Goal: Transaction & Acquisition: Purchase product/service

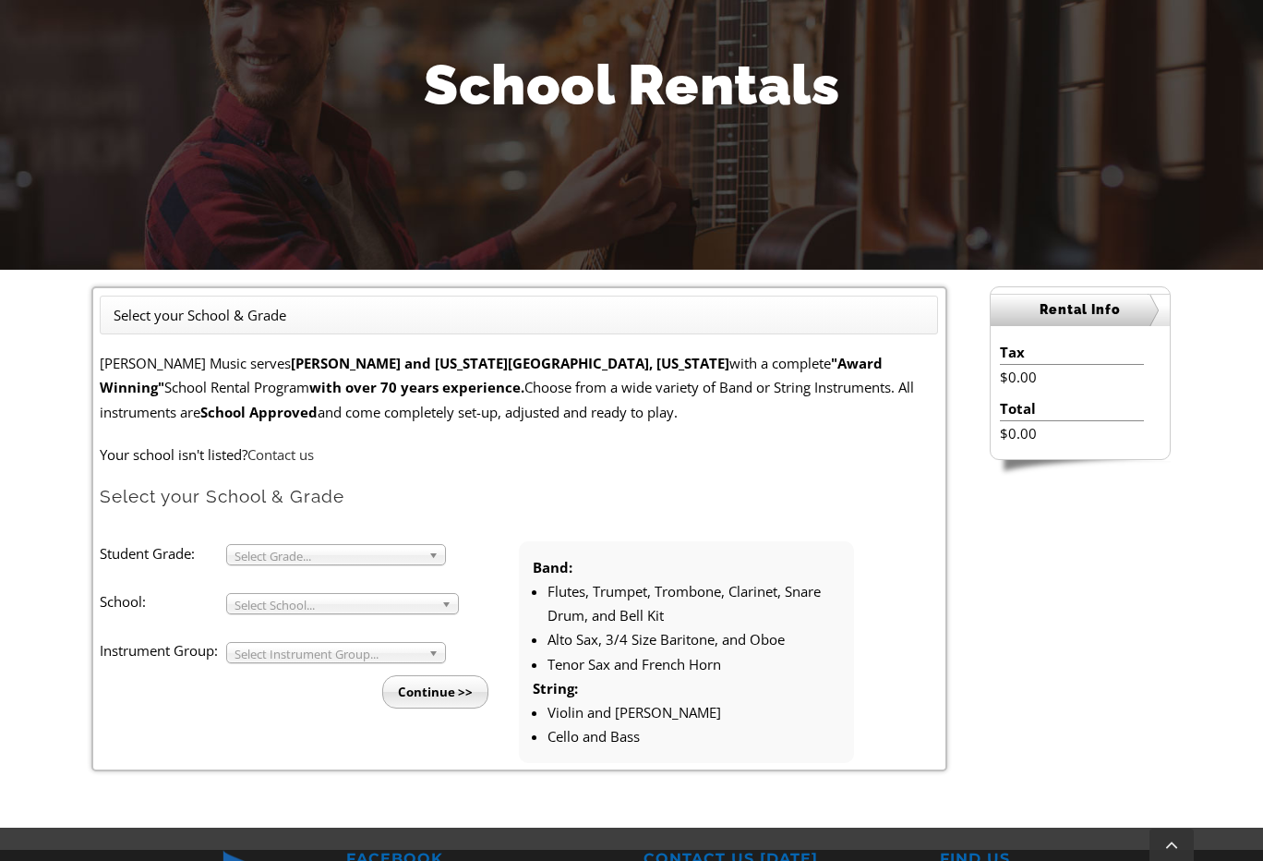
scroll to position [235, 0]
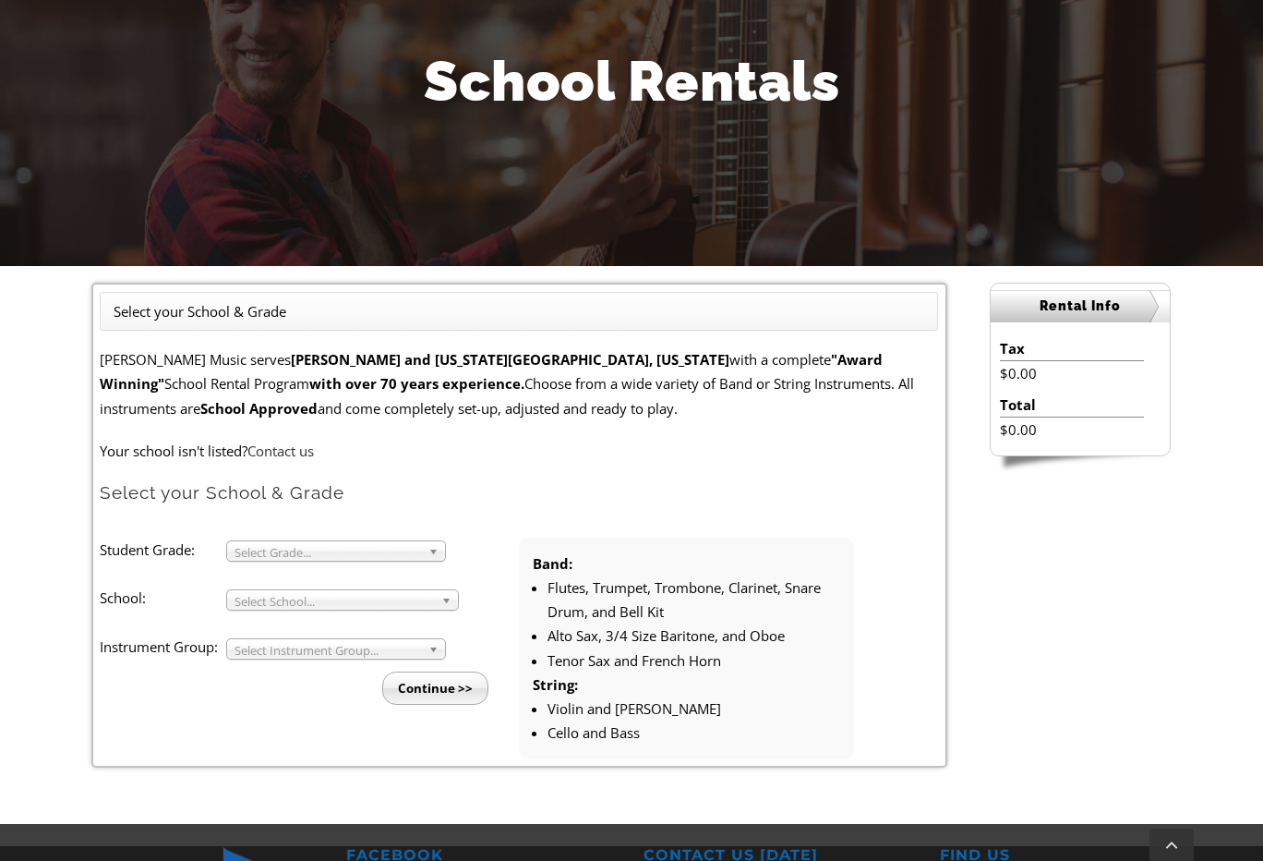
click at [344, 556] on span "Select Grade..." at bounding box center [328, 552] width 187 height 22
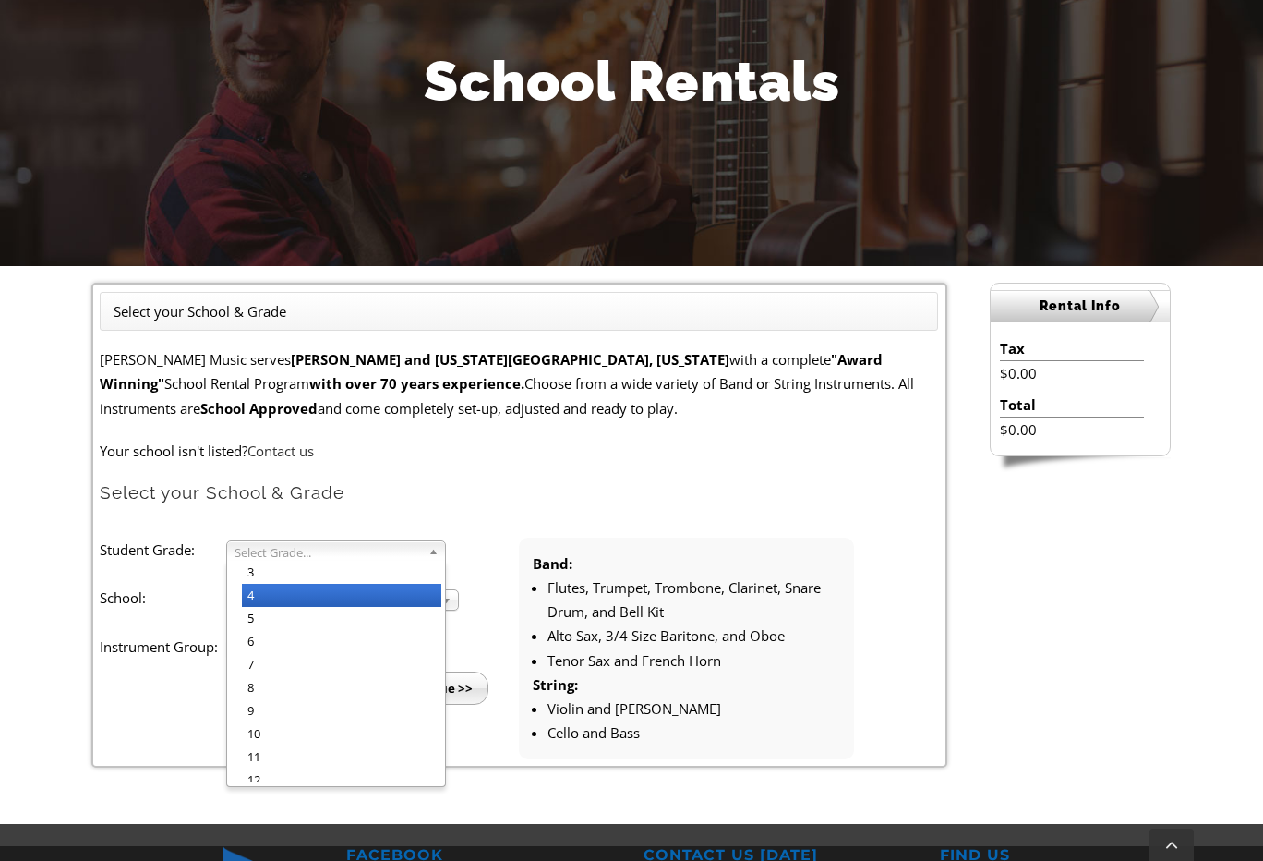
click at [308, 590] on li "4" at bounding box center [341, 595] width 199 height 23
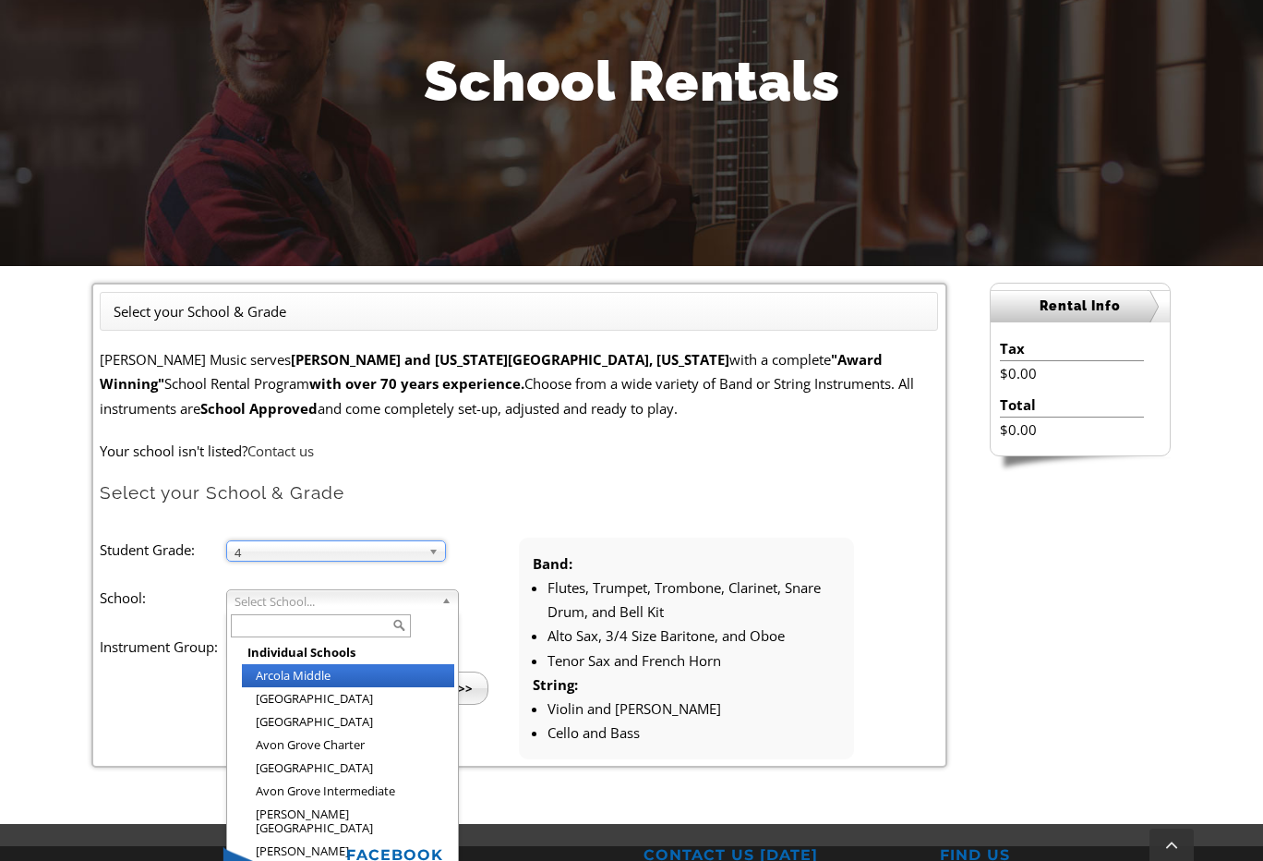
click at [324, 601] on span "Select School..." at bounding box center [334, 601] width 199 height 22
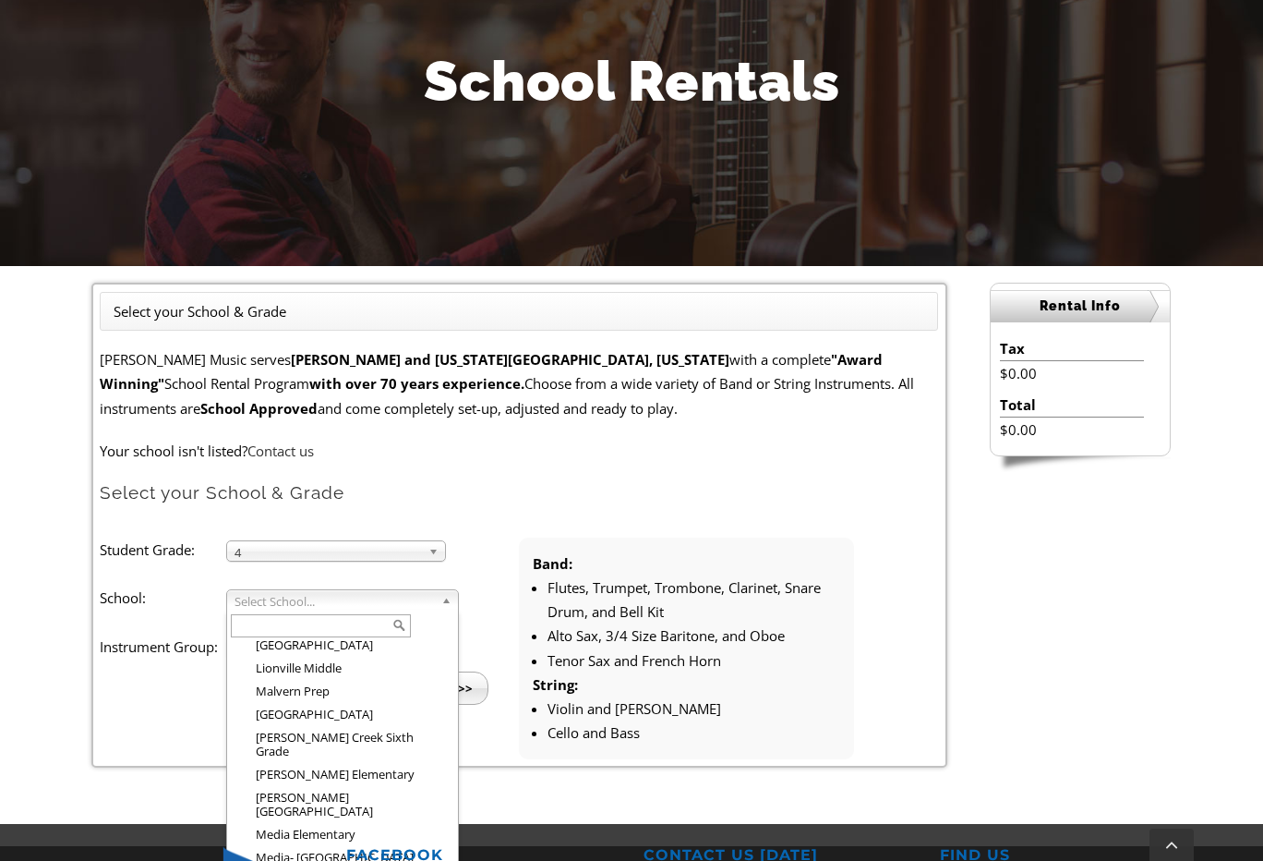
scroll to position [1754, 0]
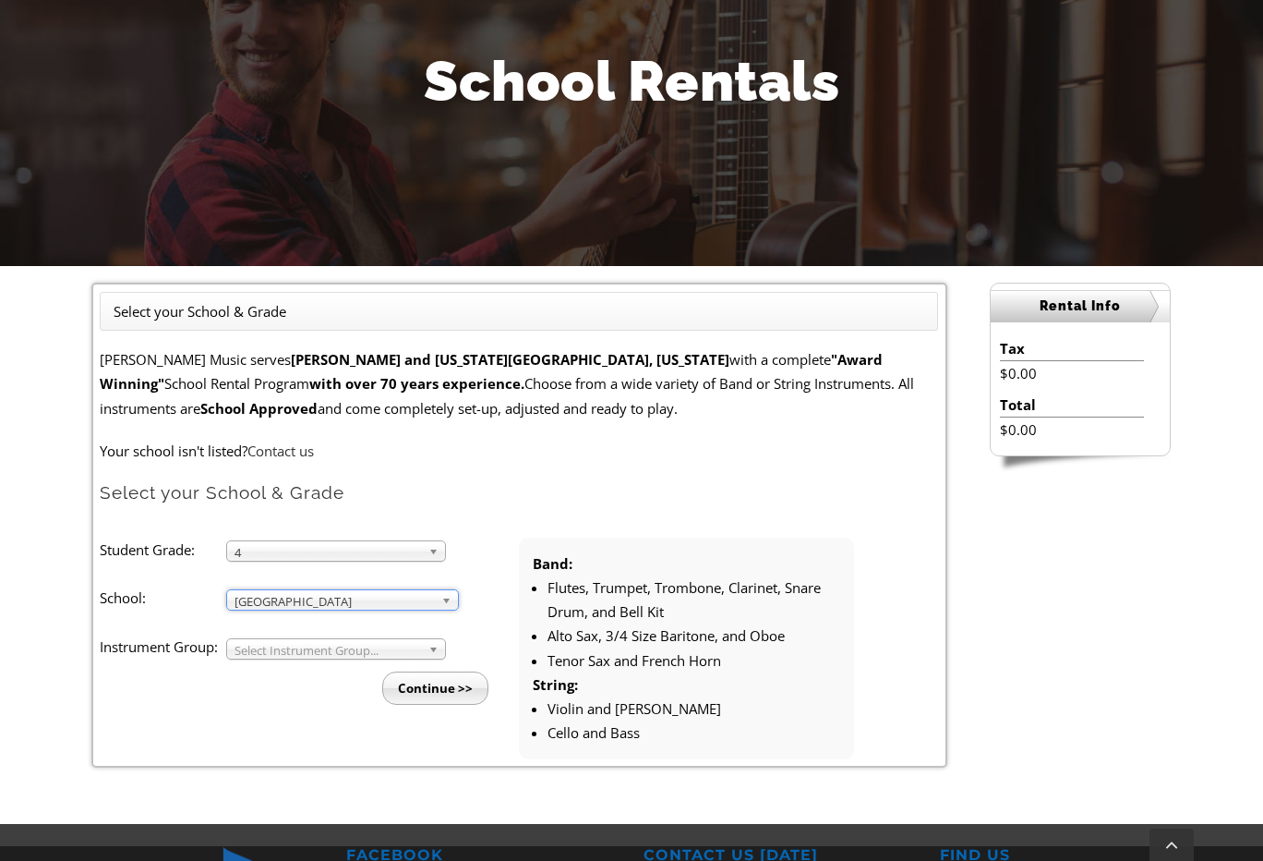
click at [395, 639] on span "Select Instrument Group..." at bounding box center [328, 650] width 187 height 22
click at [338, 661] on li "Band" at bounding box center [341, 669] width 199 height 23
click at [452, 676] on input "Continue >>" at bounding box center [435, 687] width 106 height 33
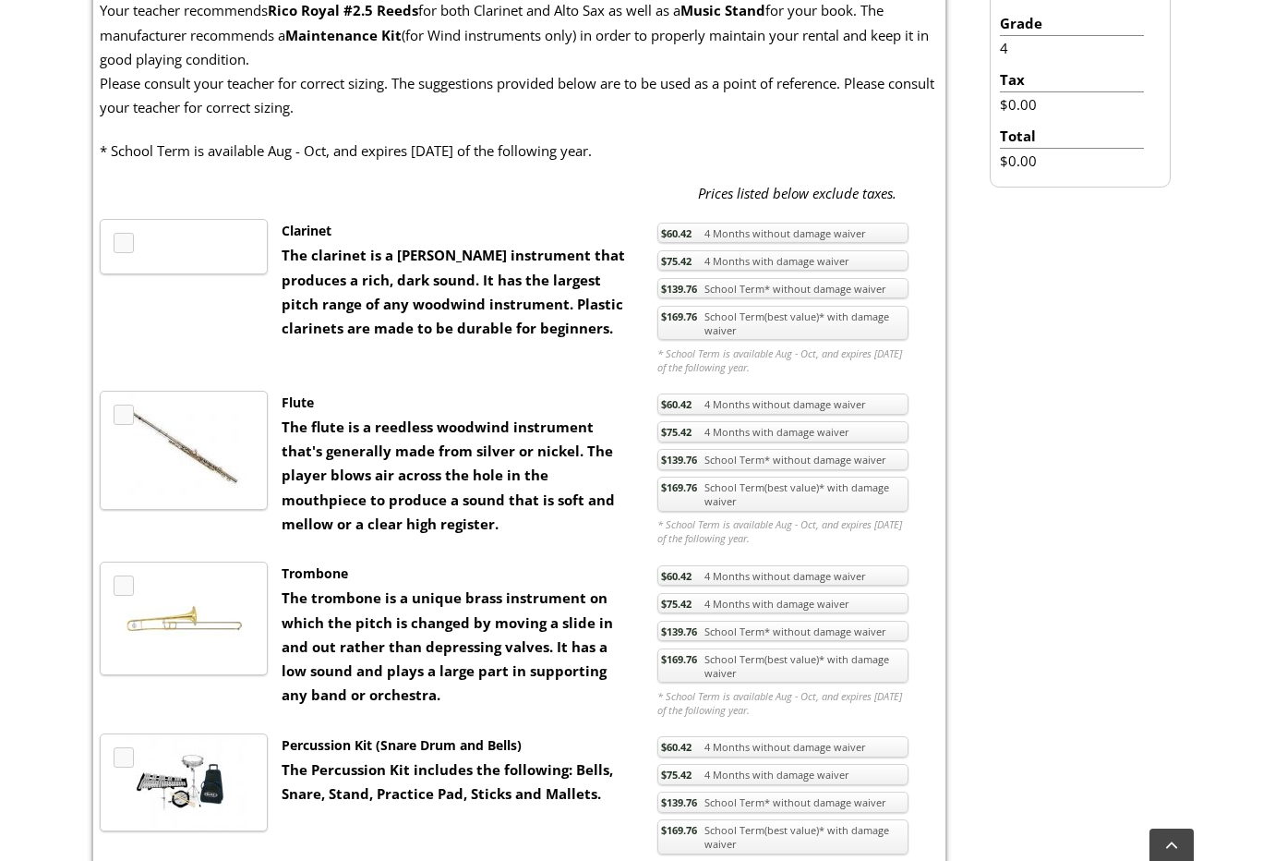
scroll to position [619, 0]
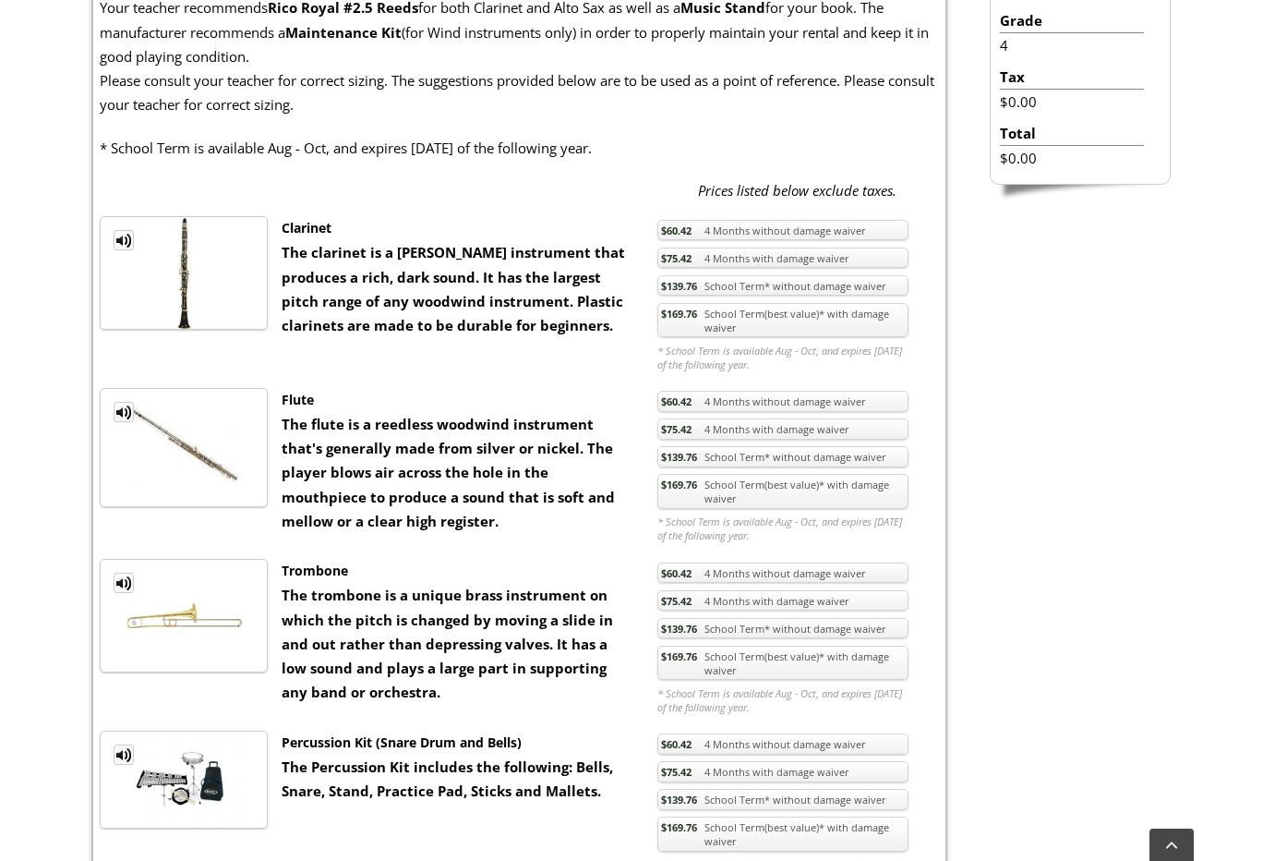
click at [848, 663] on link "$169.76 School Term(best value)* with damage waiver" at bounding box center [782, 662] width 251 height 35
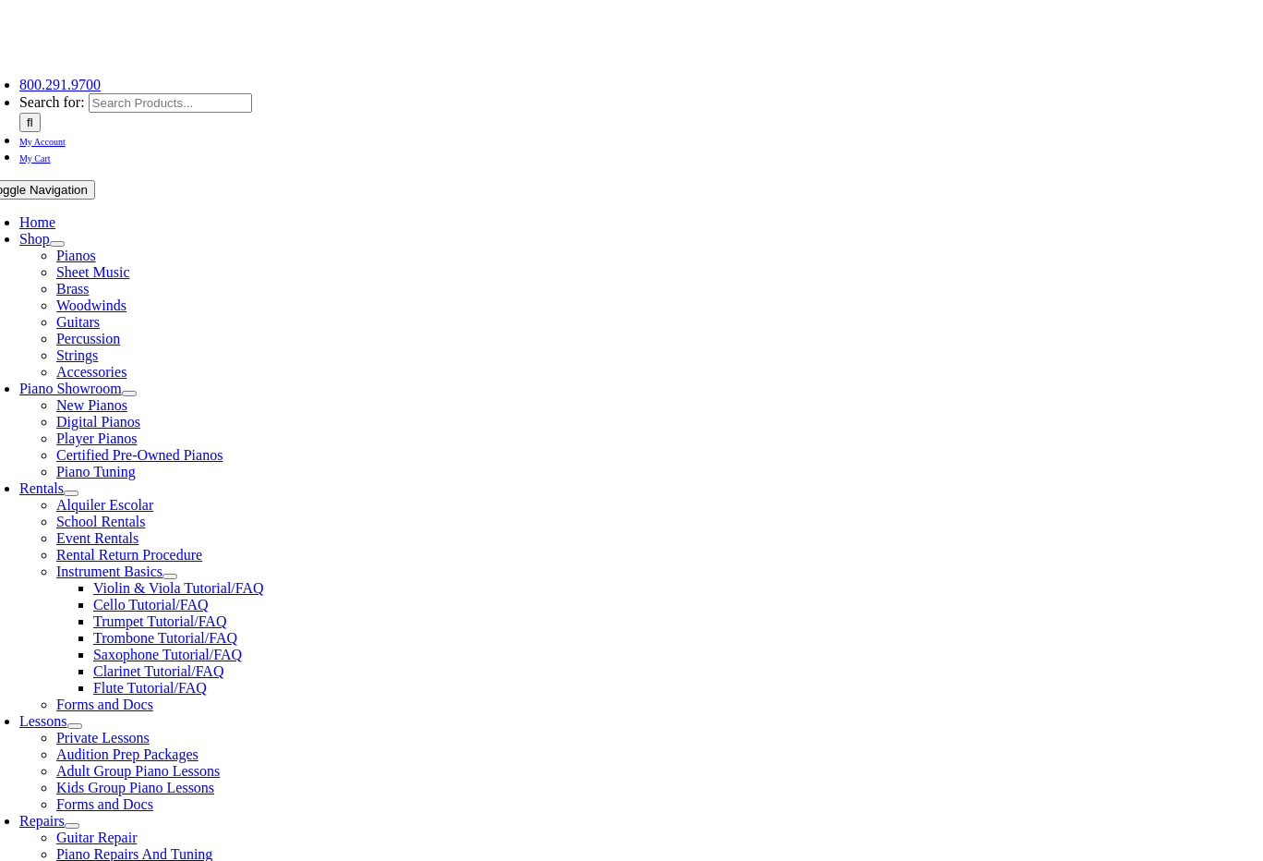
scroll to position [191, 0]
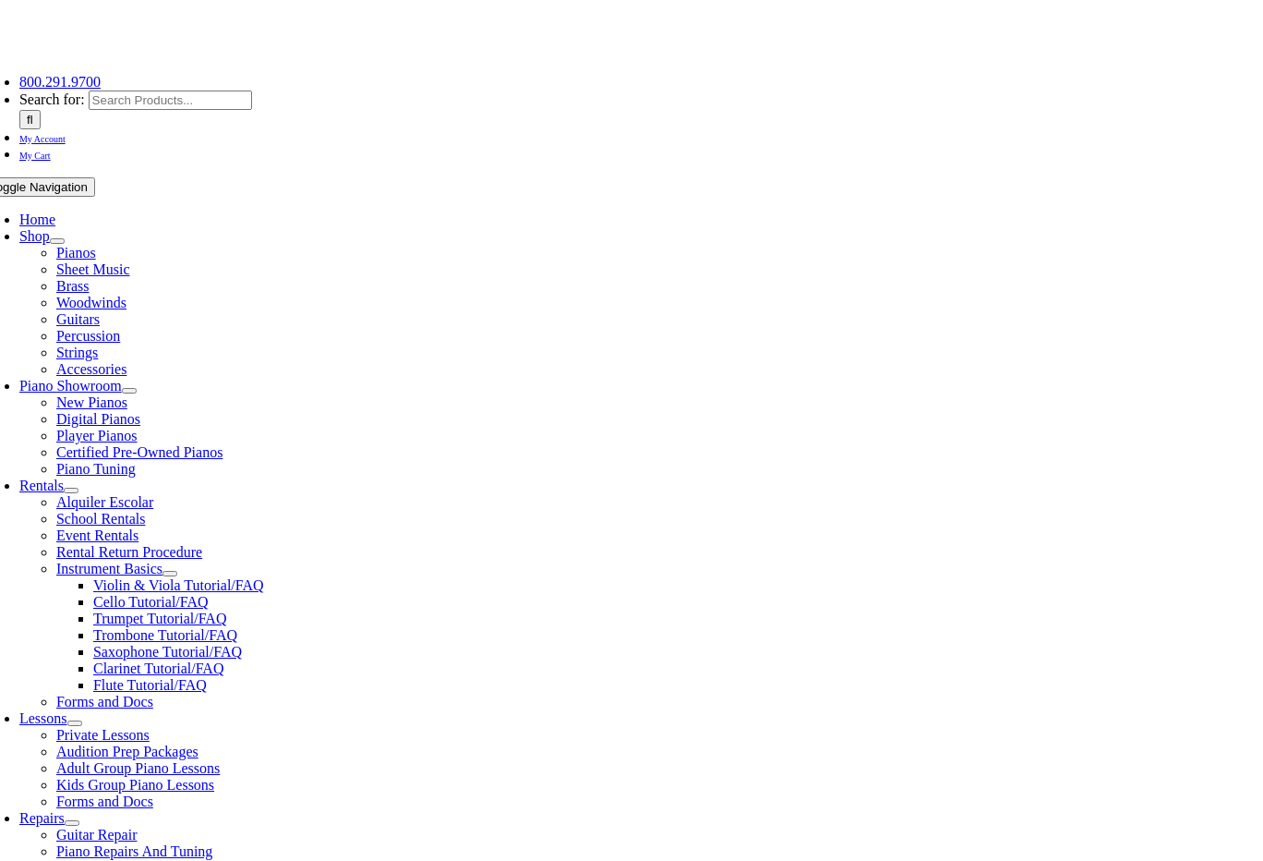
checkbox input"] "true"
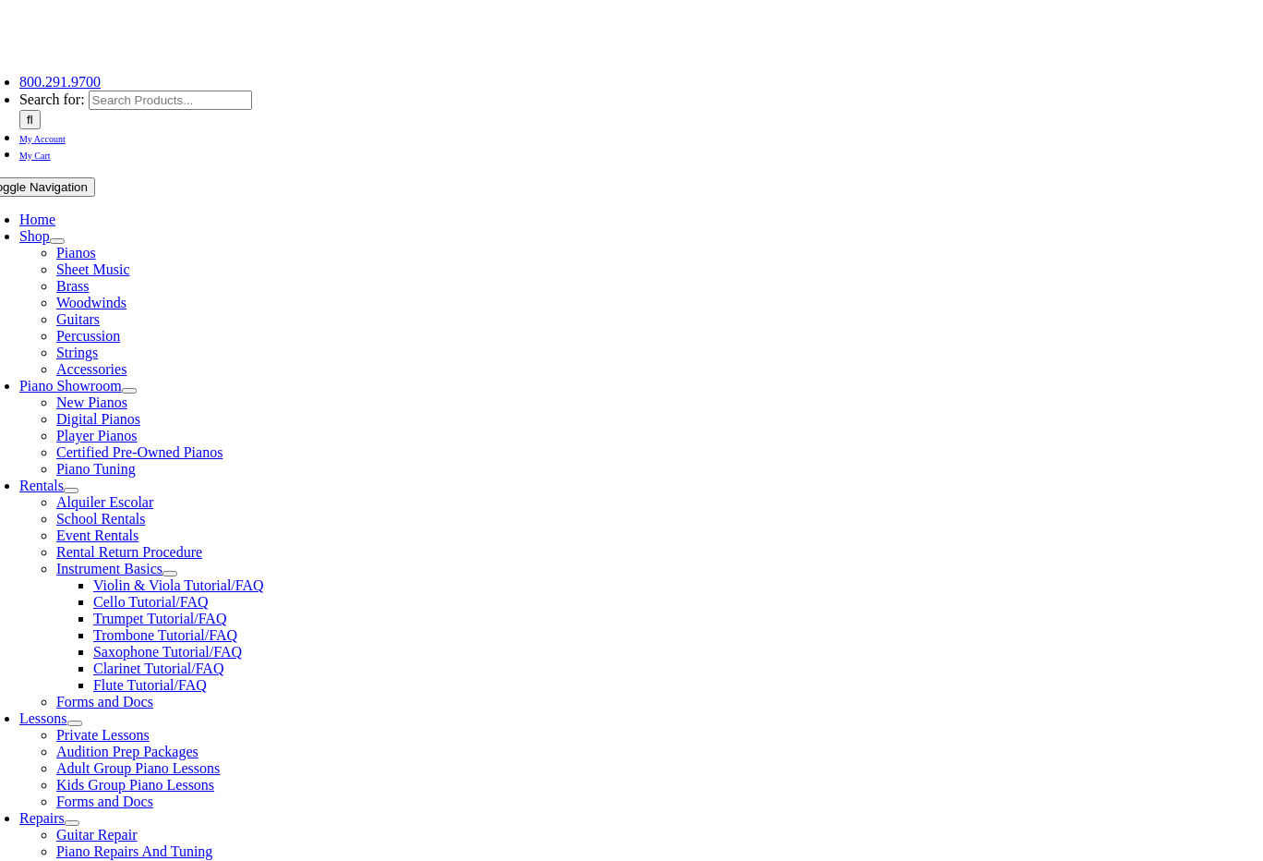
checkbox input"] "true"
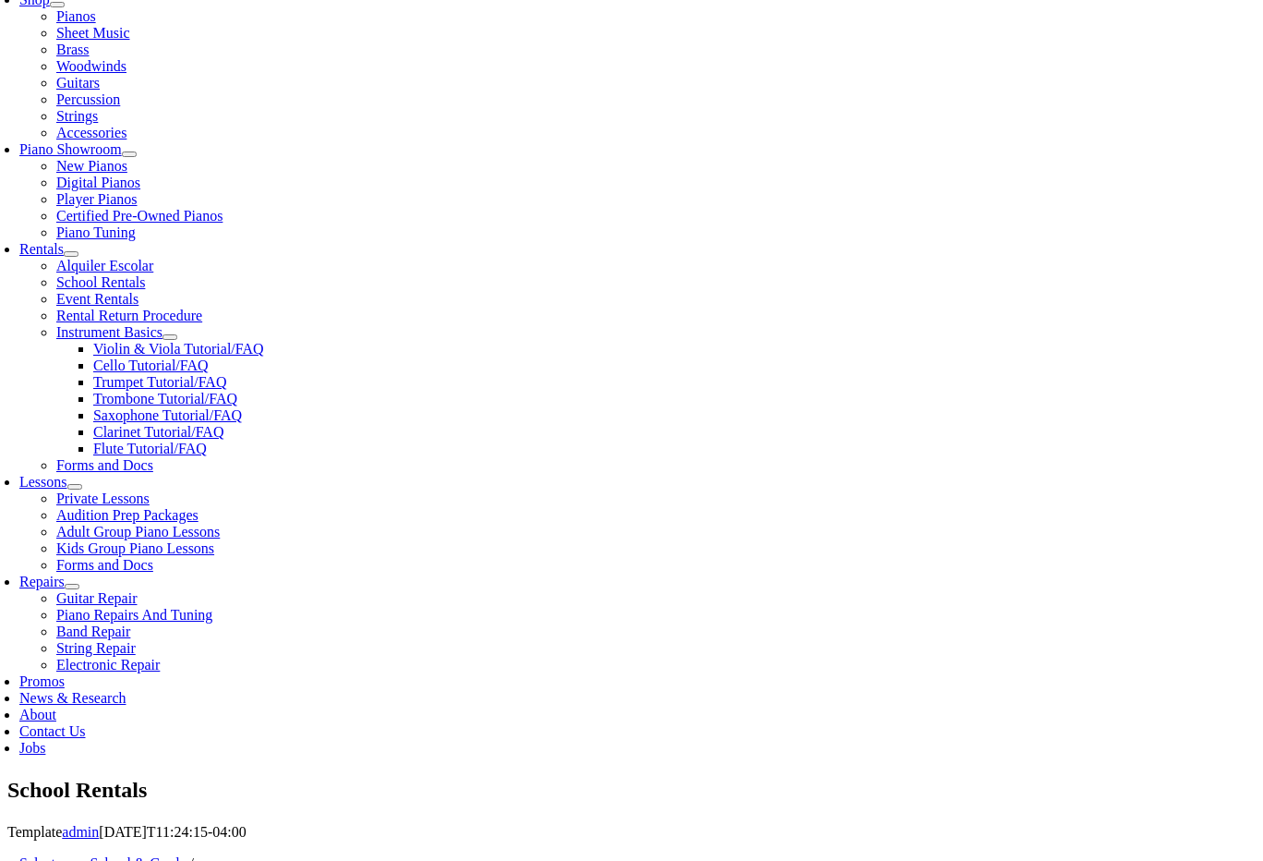
scroll to position [475, 0]
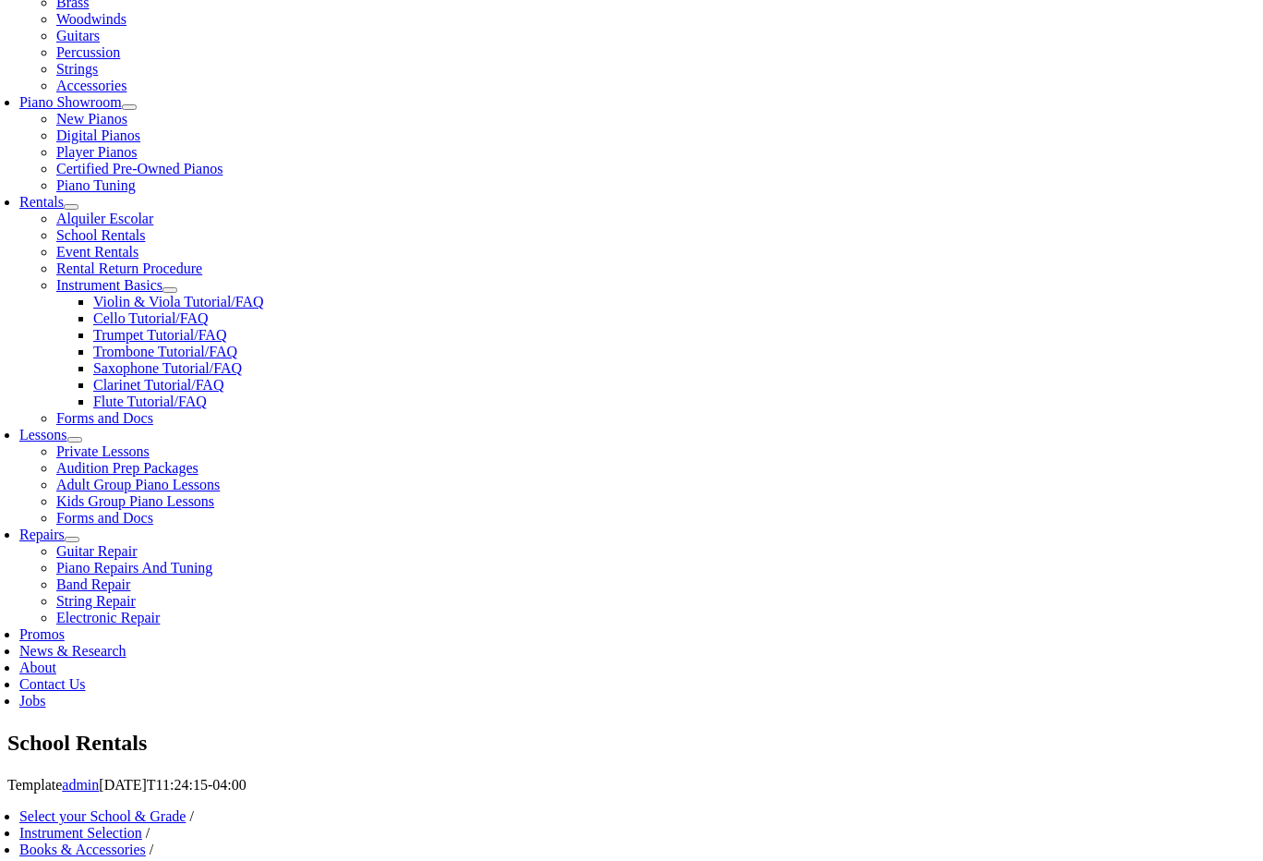
type input "1"
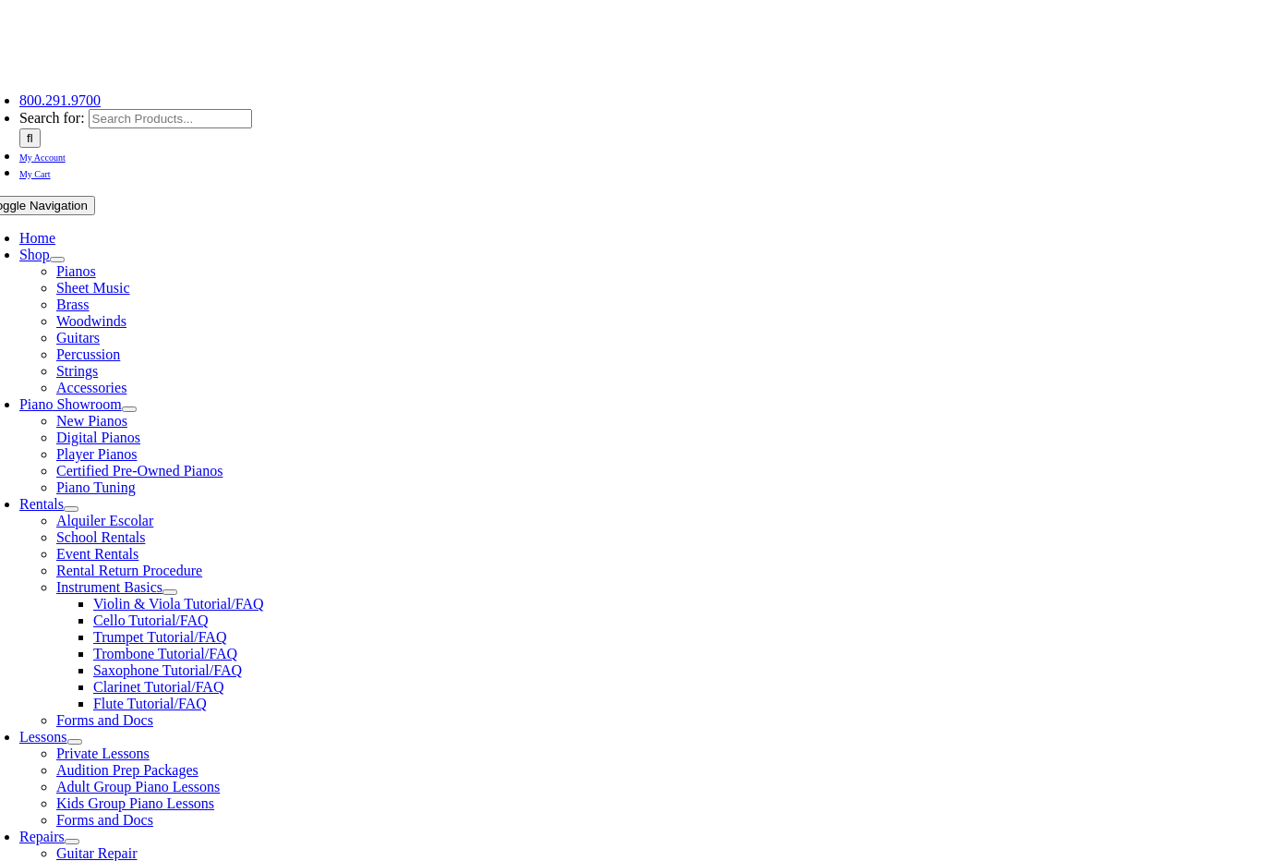
scroll to position [174, 0]
type input "Joseph"
type input "Skay"
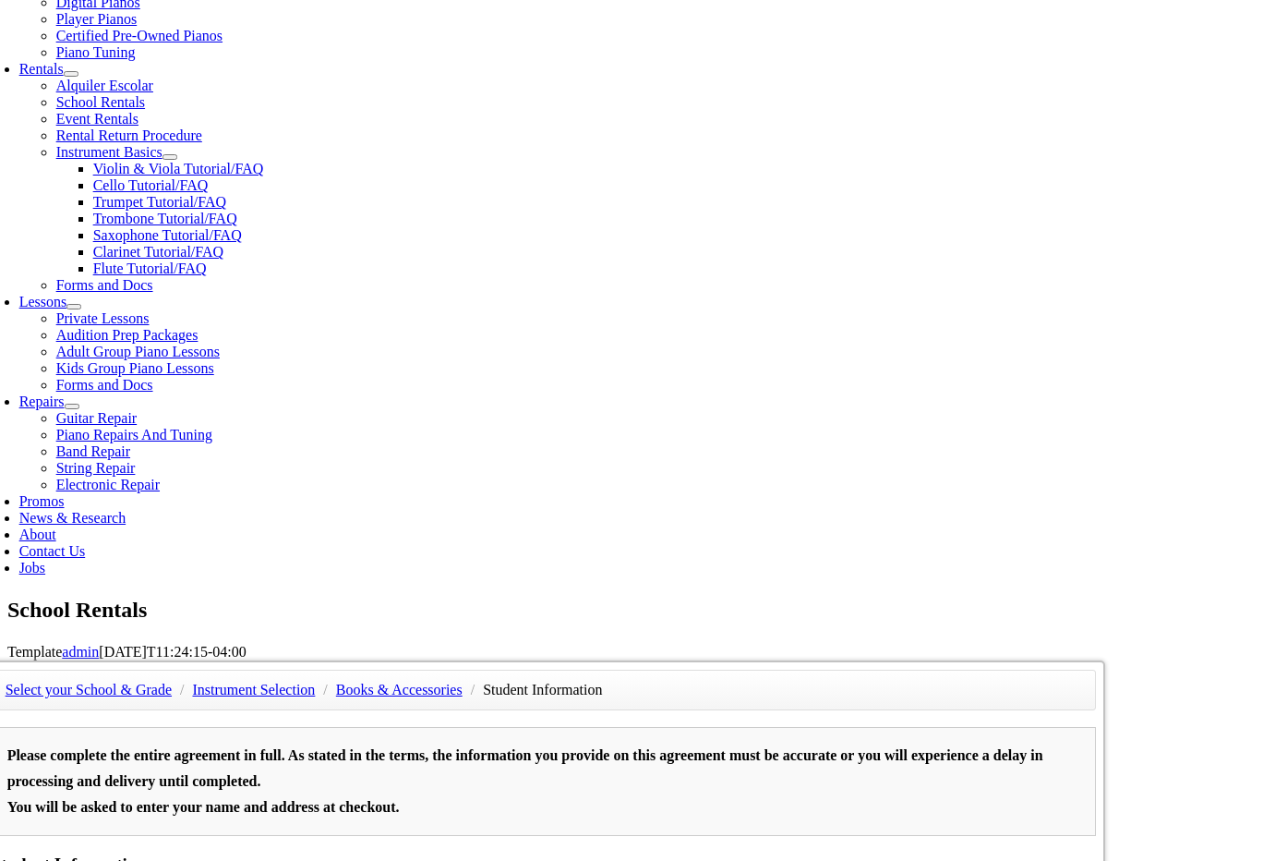
scroll to position [609, 0]
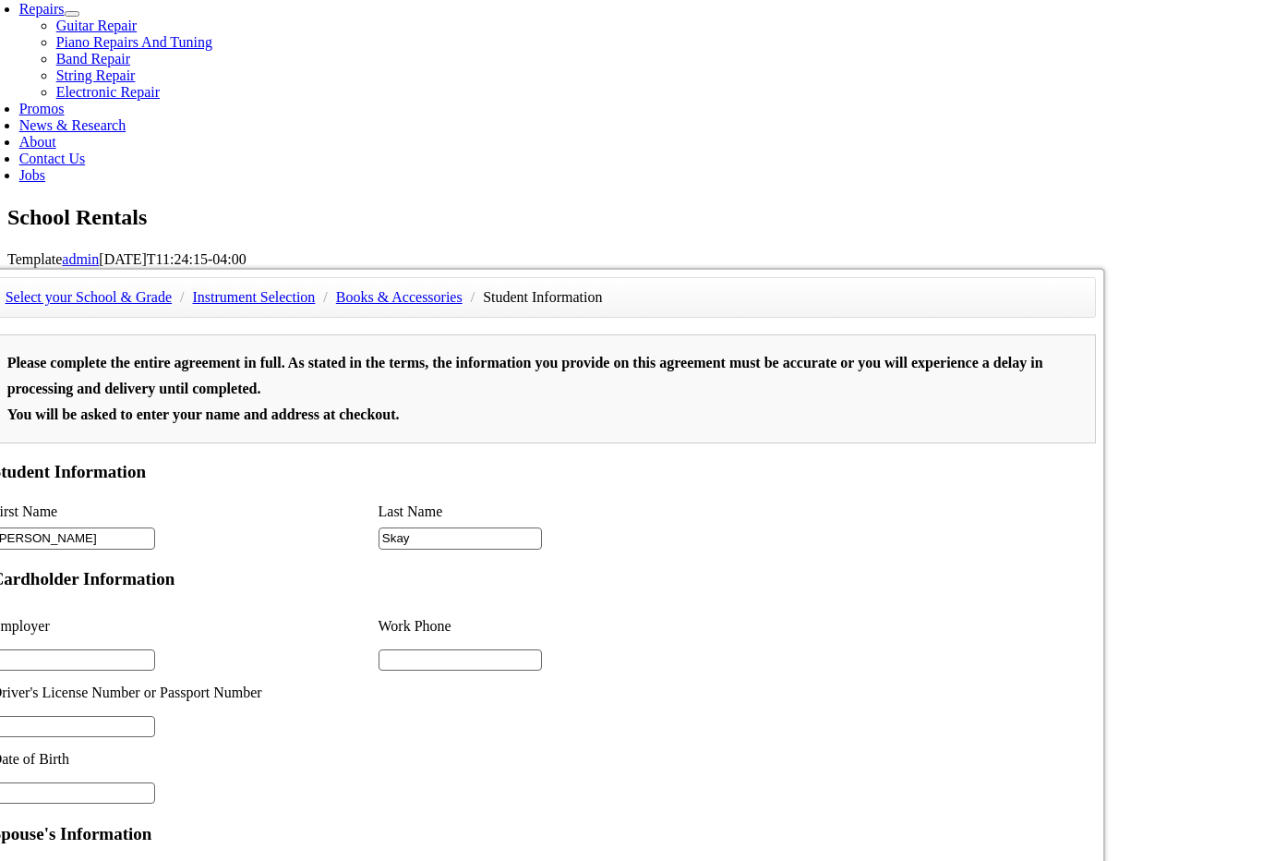
scroll to position [431, 0]
type input "2"
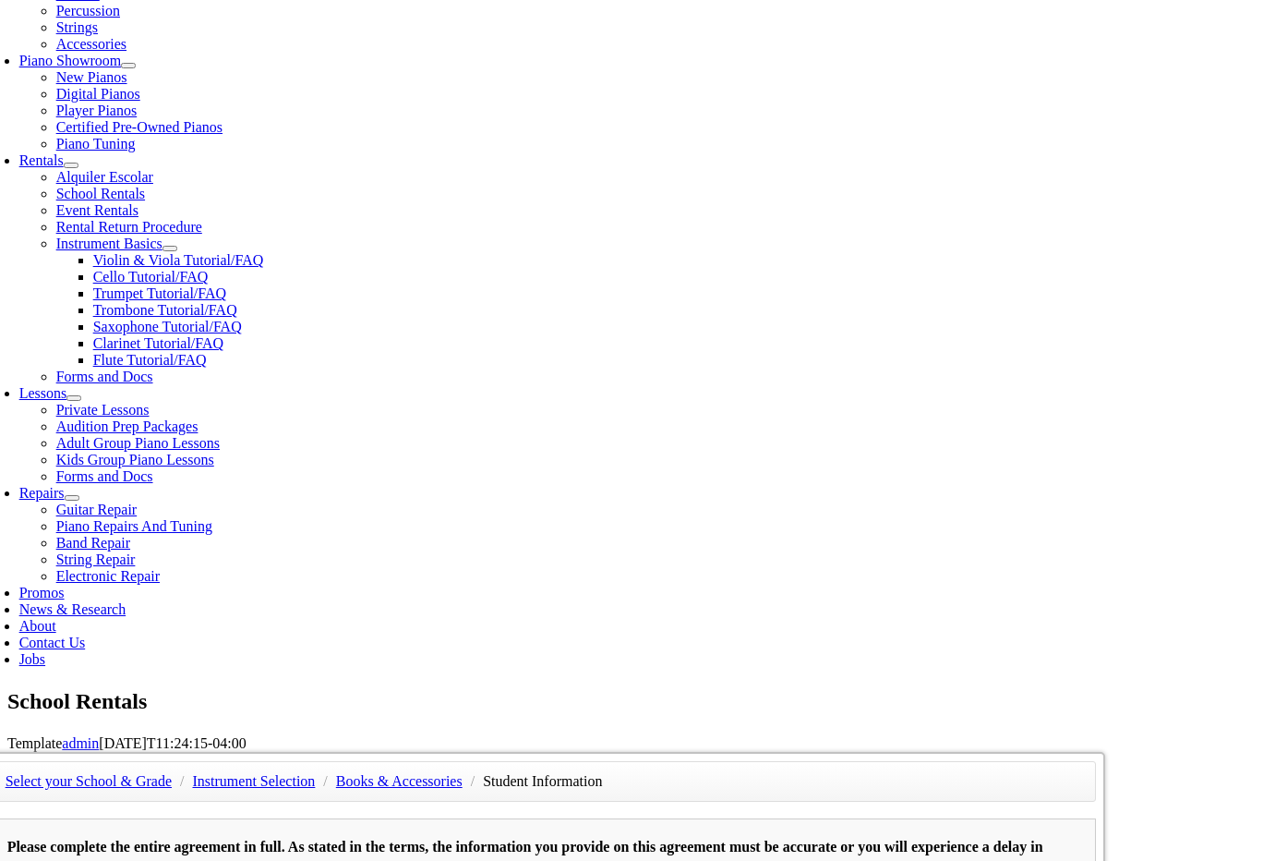
scroll to position [518, 0]
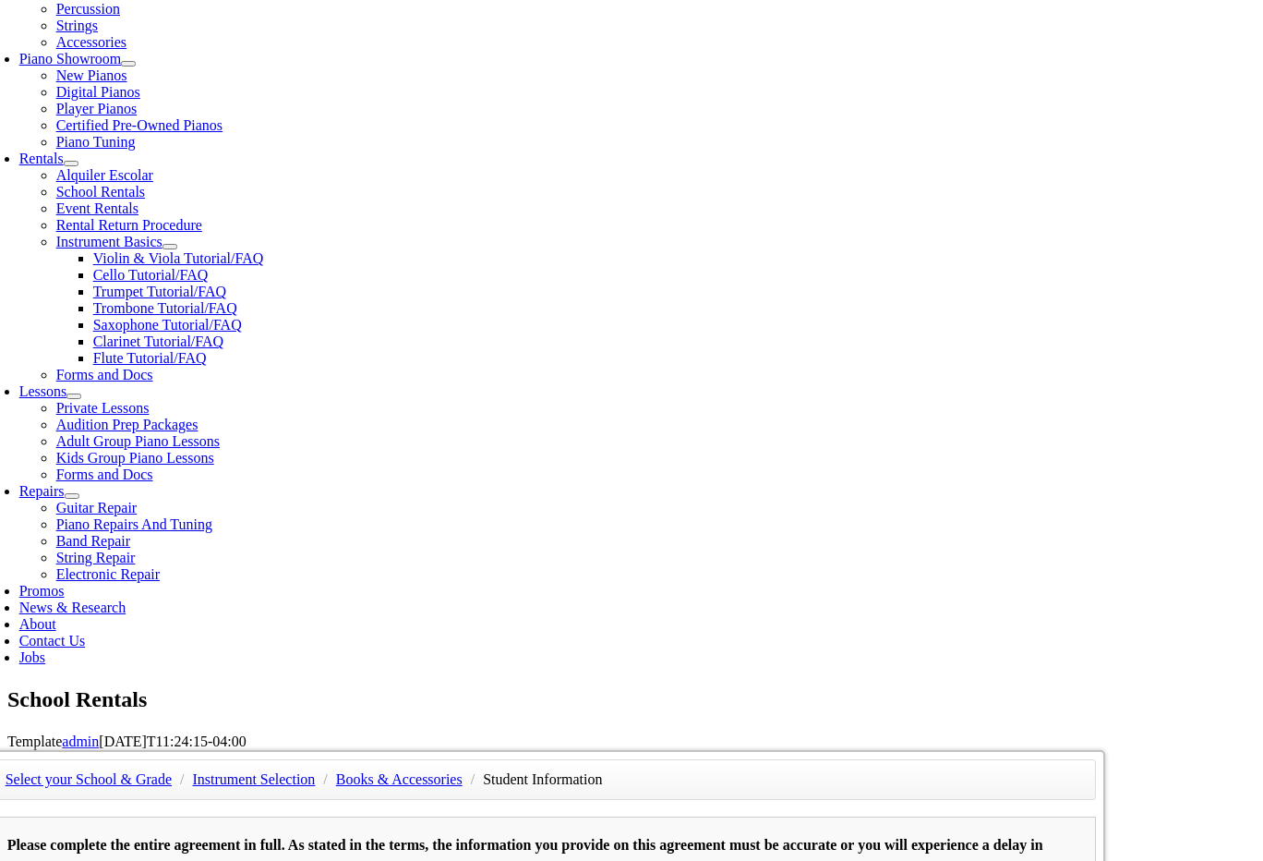
type input "6108092198"
type input "01/11/1977"
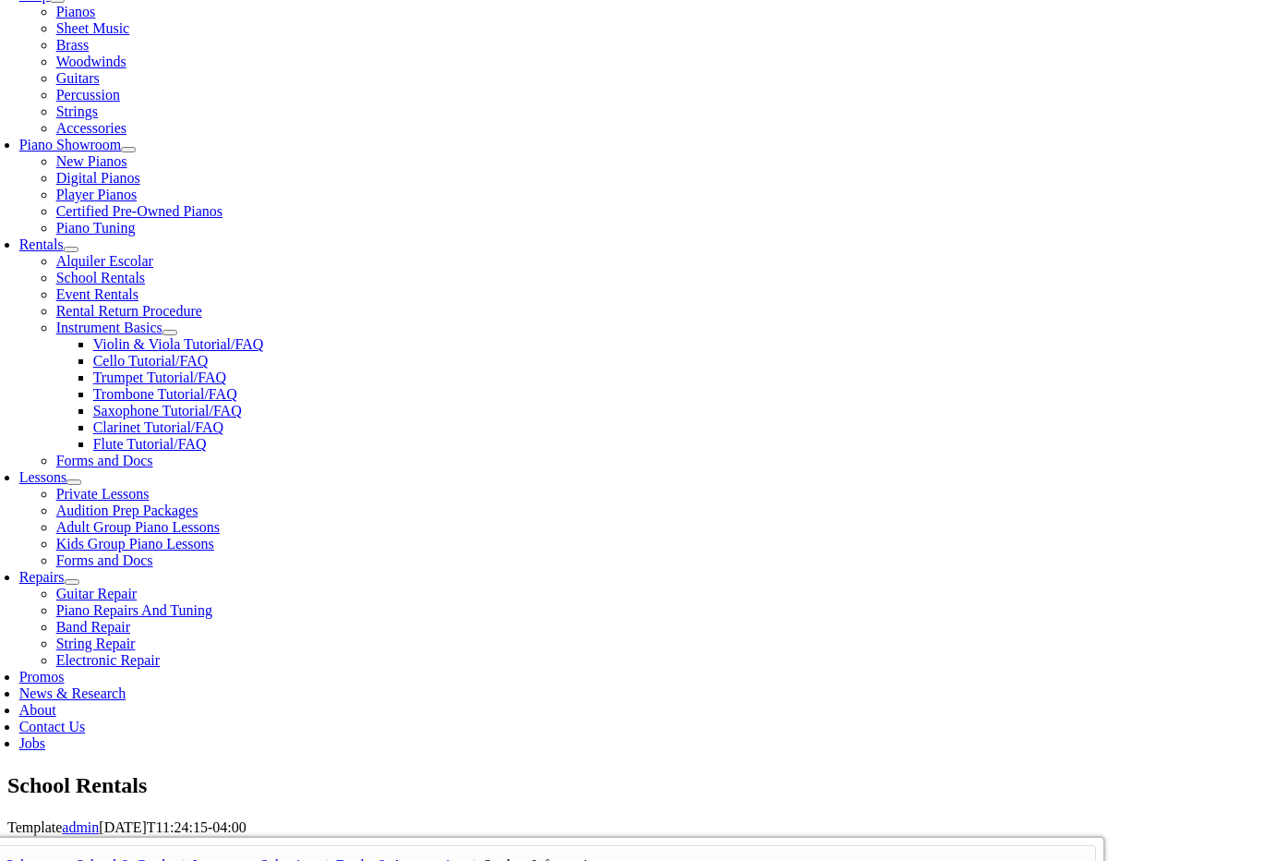
scroll to position [580, 0]
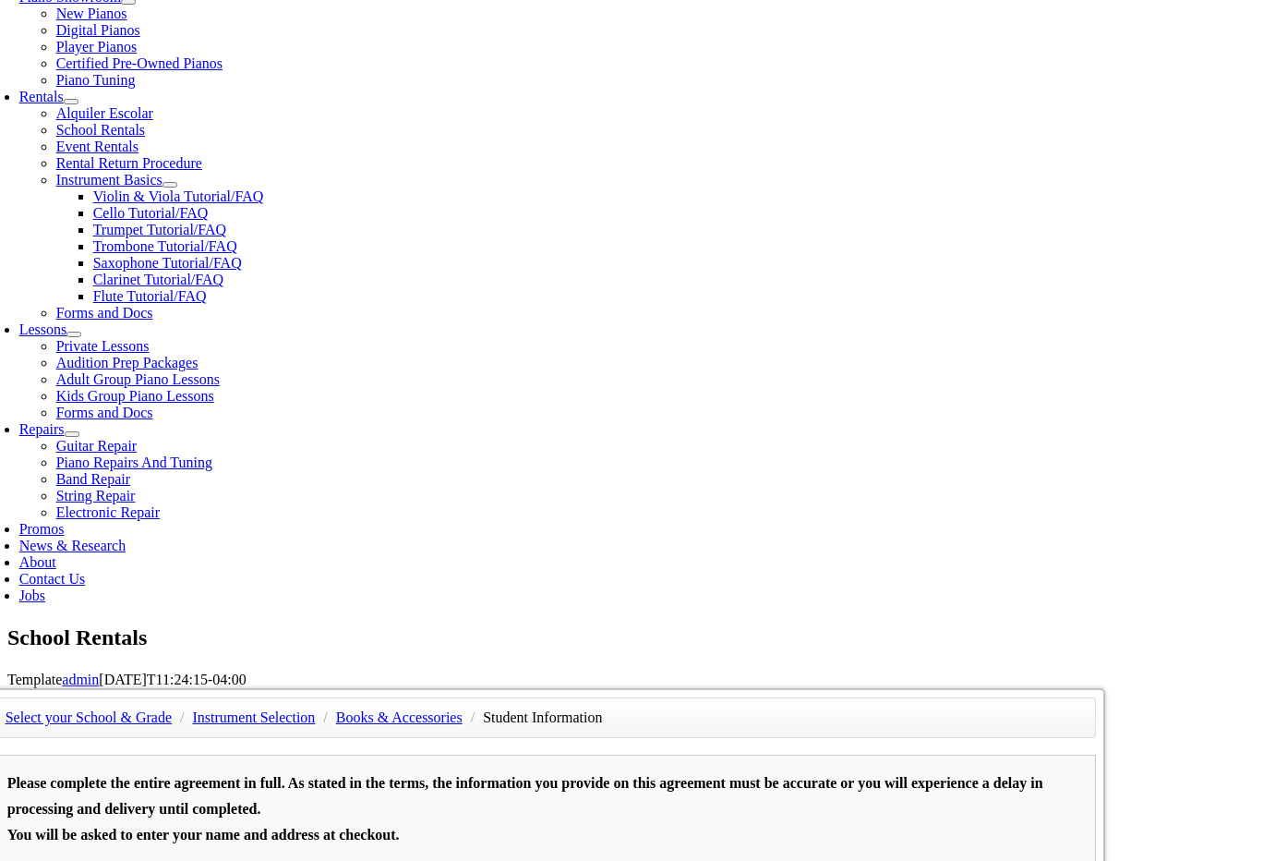
drag, startPoint x: 187, startPoint y: 376, endPoint x: 203, endPoint y: 375, distance: 15.7
type input "Coldwell Banker Realty"
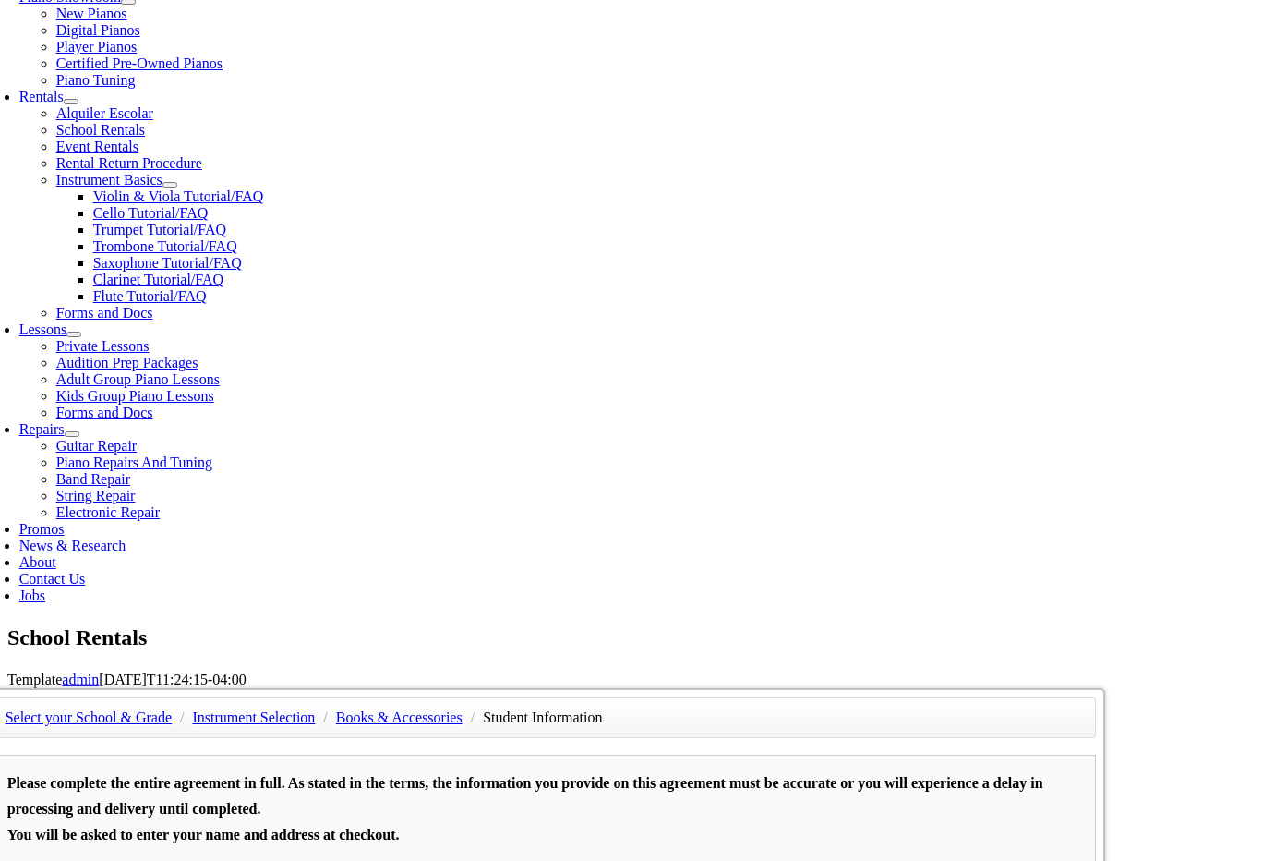
type input "24374032"
type input "Jessica Skay"
type input "4439453218"
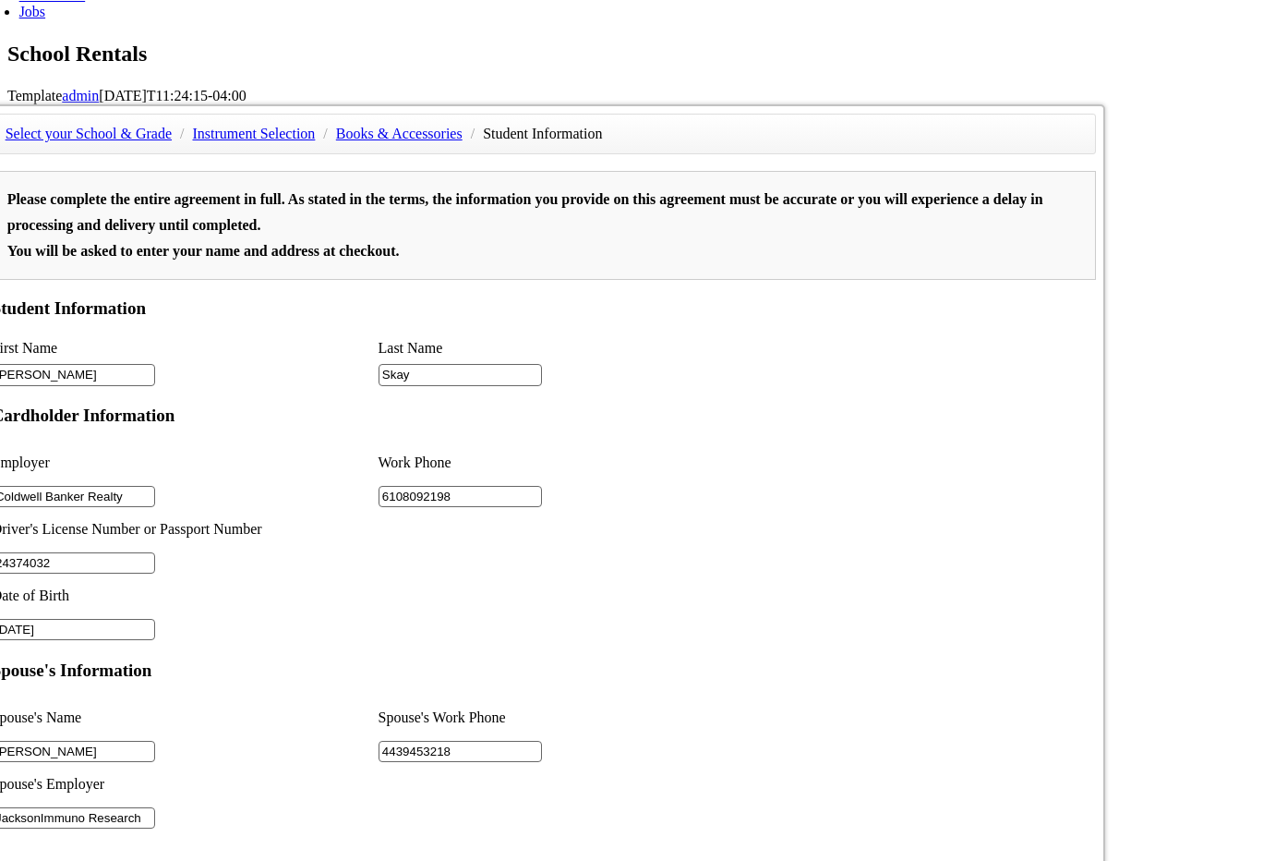
scroll to position [1858, 0]
type input "JacksonImmuno Research"
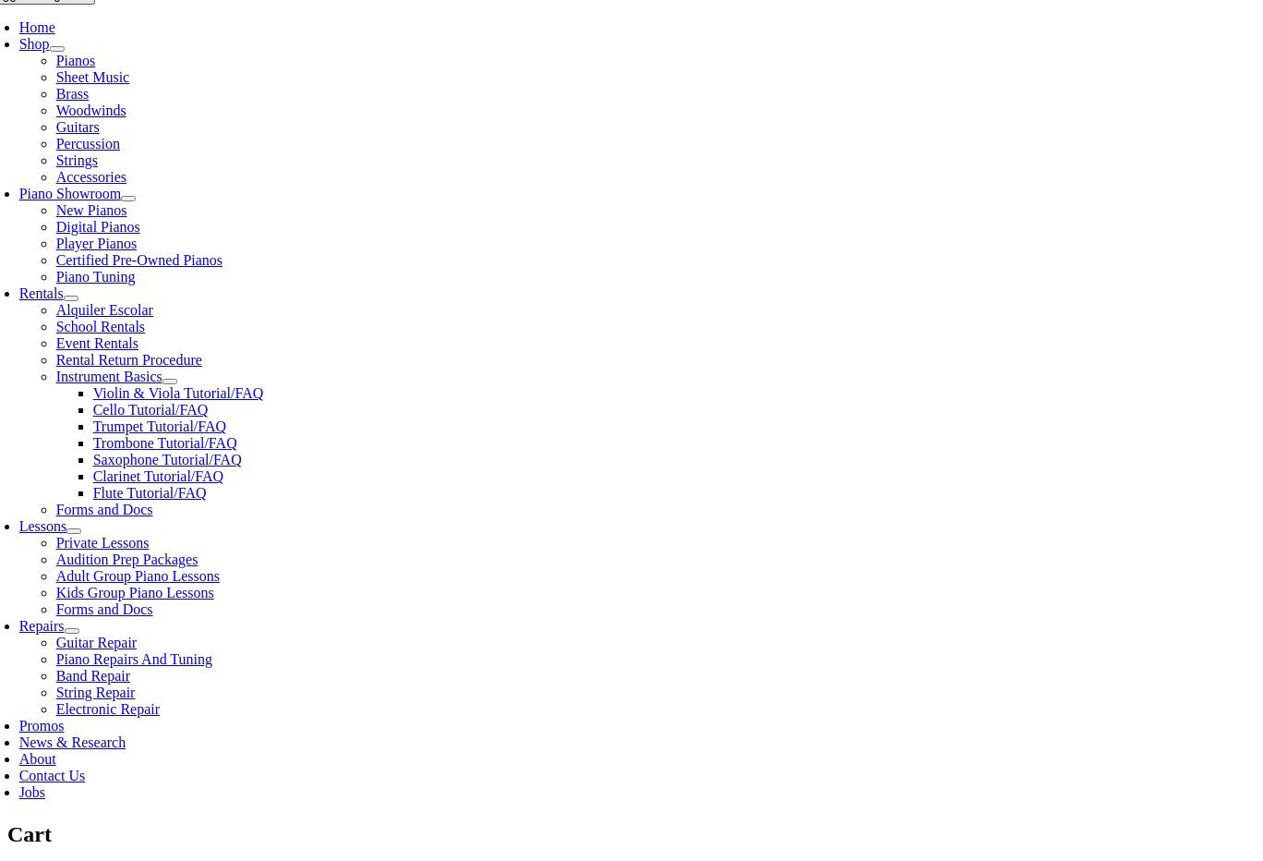
scroll to position [389, 0]
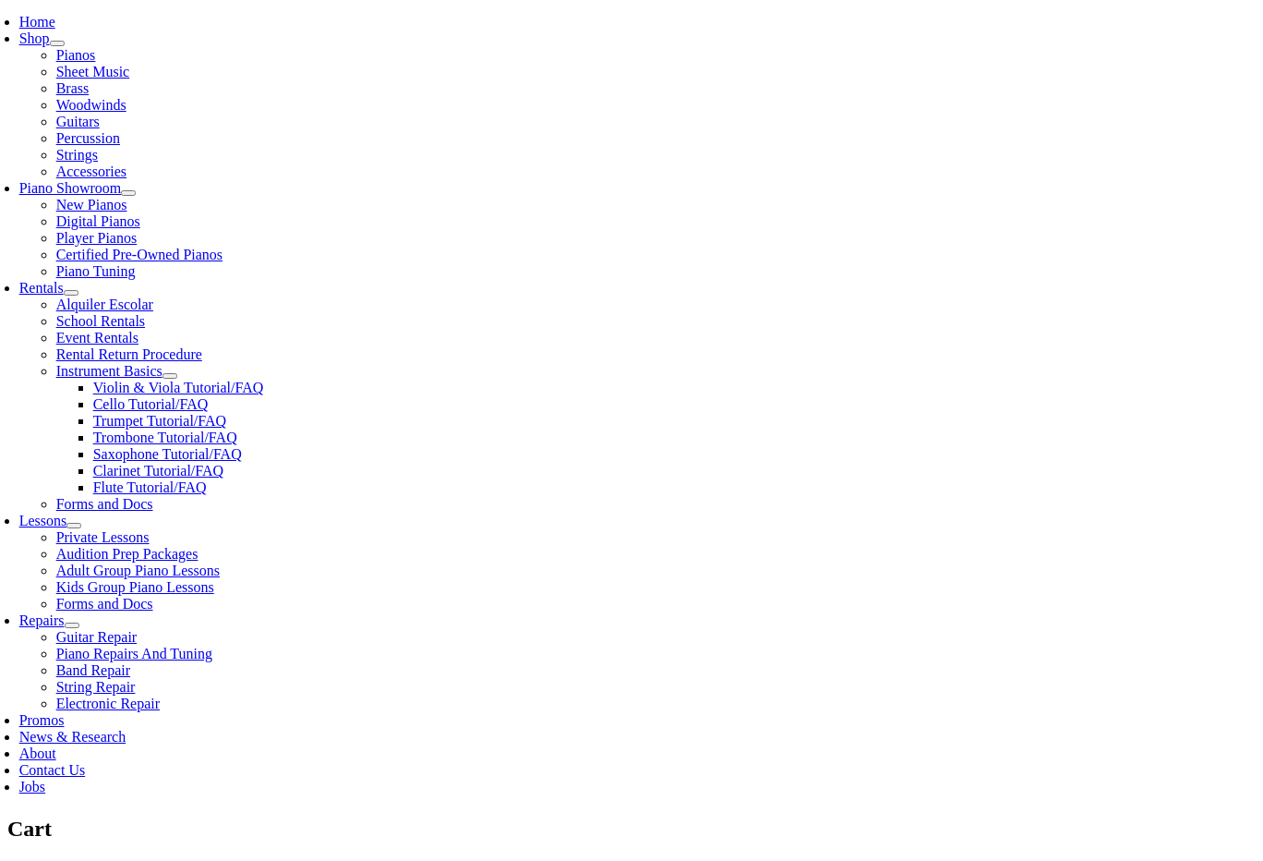
select select "PA"
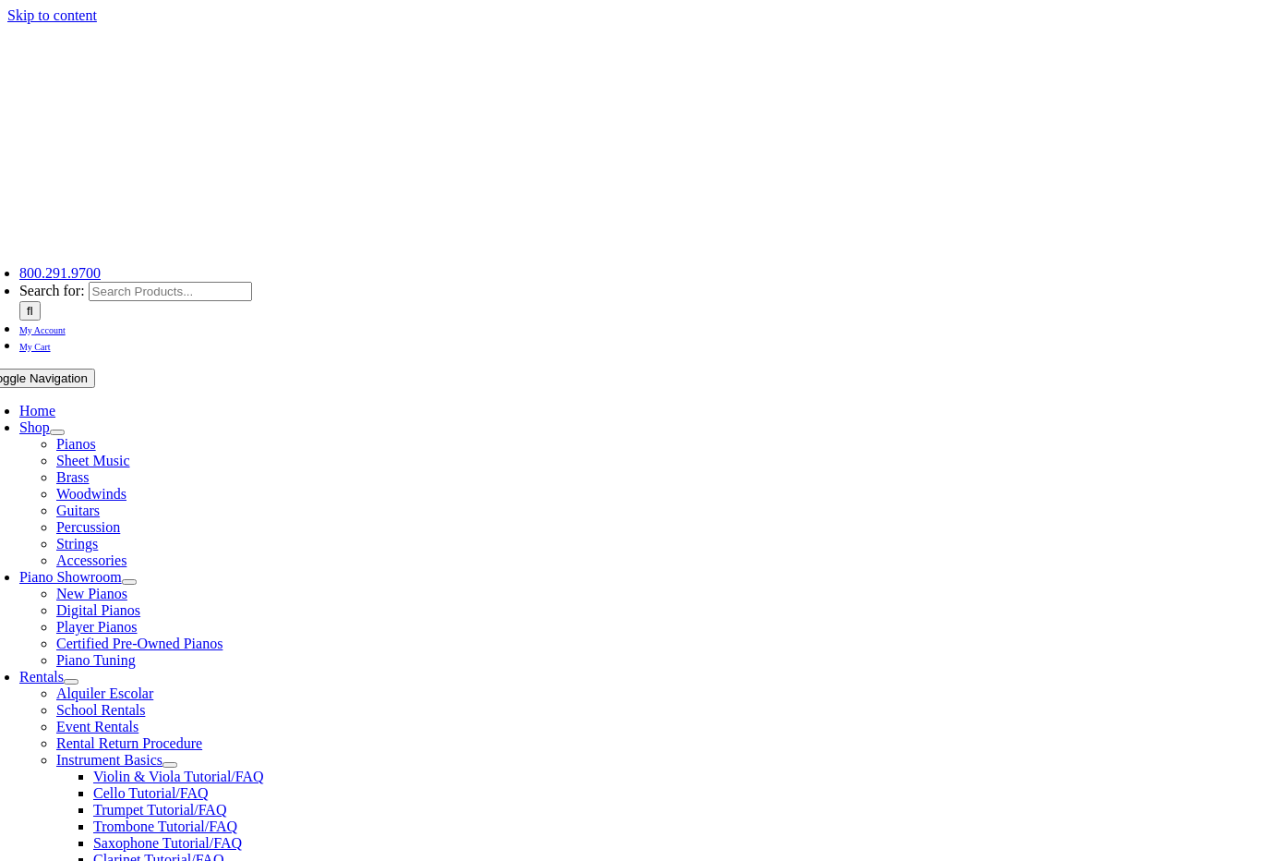
select select "PA"
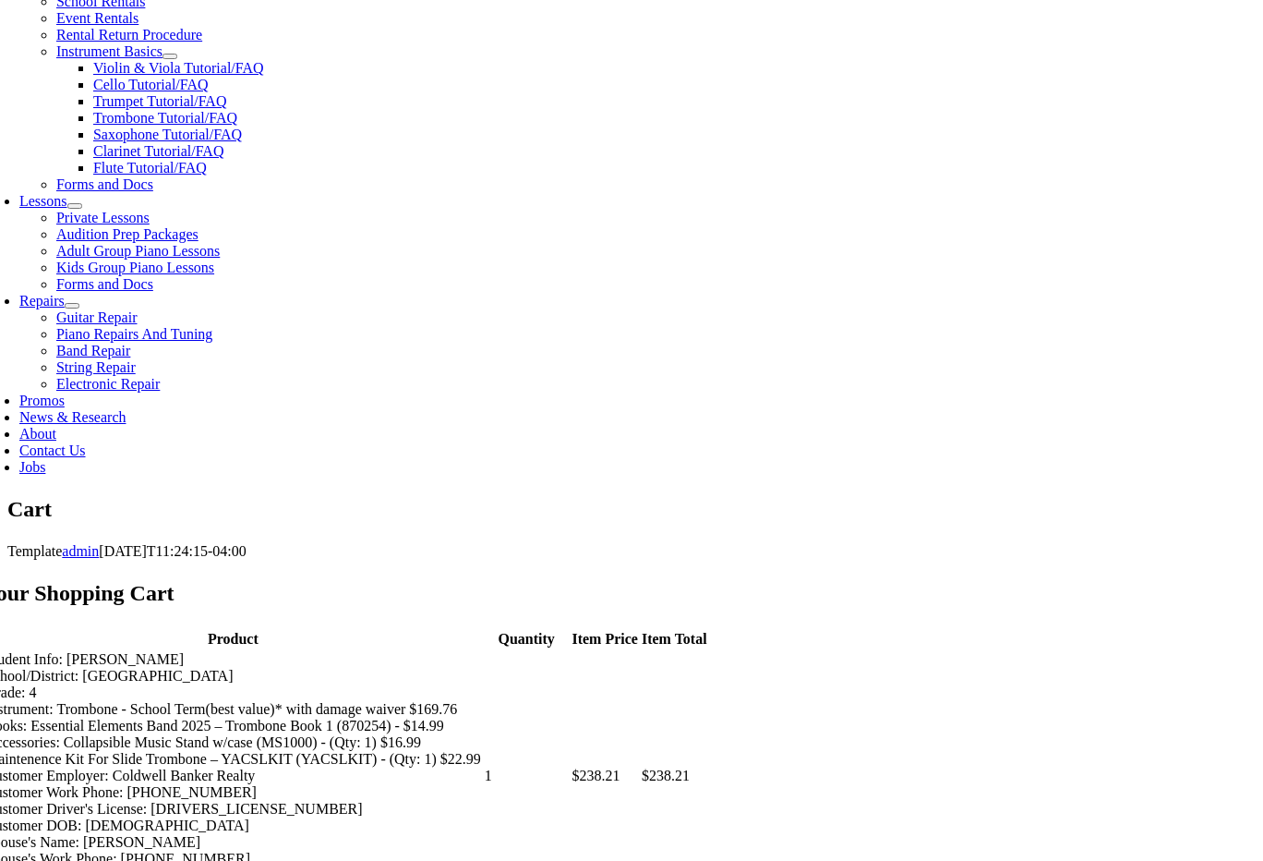
scroll to position [710, 0]
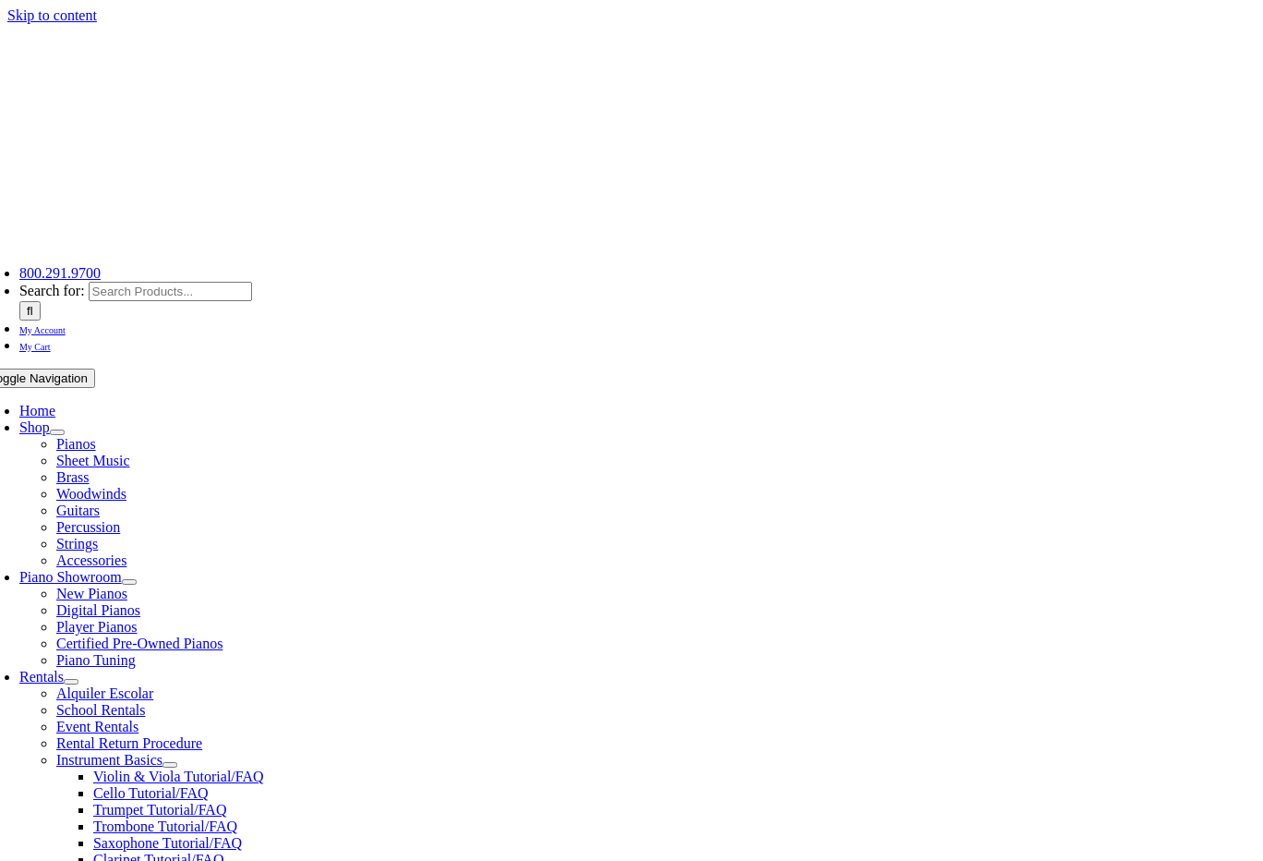
select select "PA"
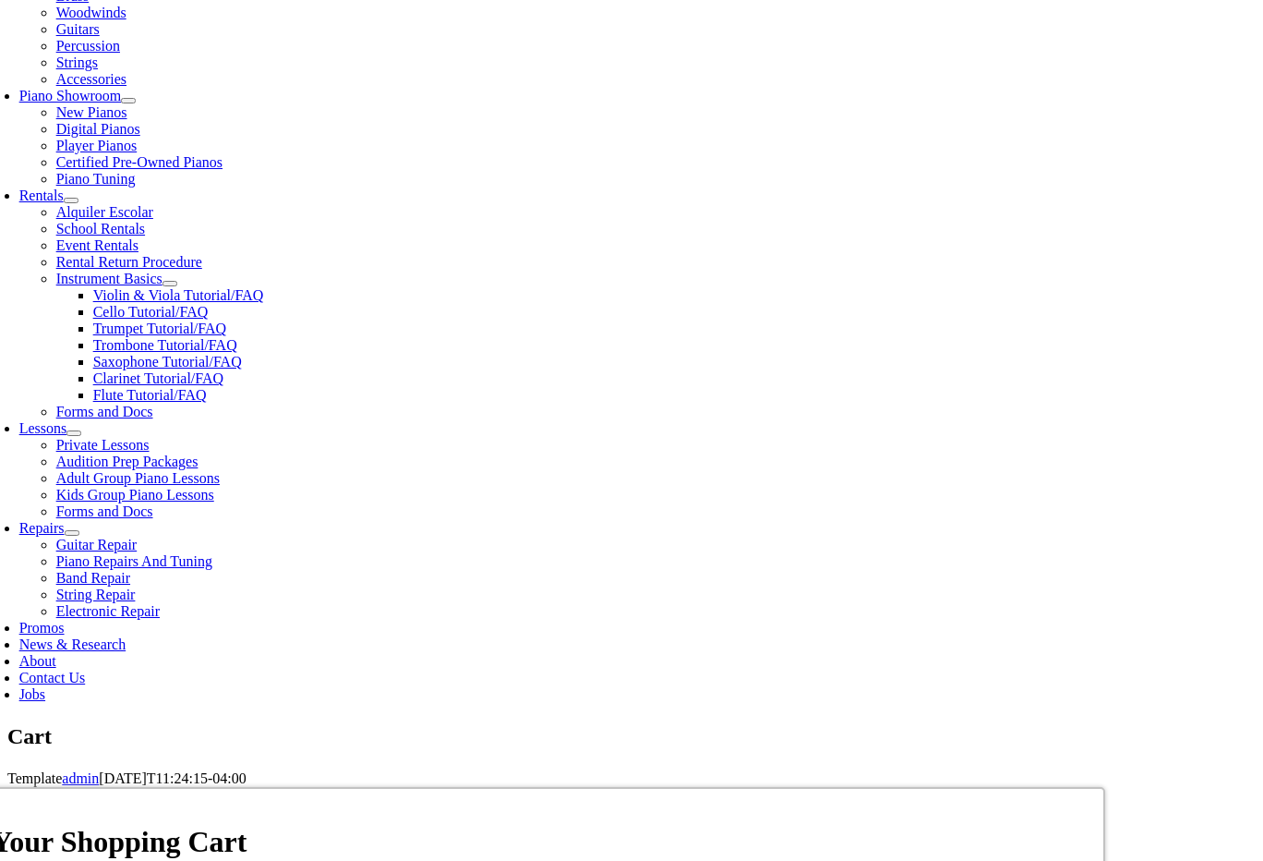
scroll to position [520, 0]
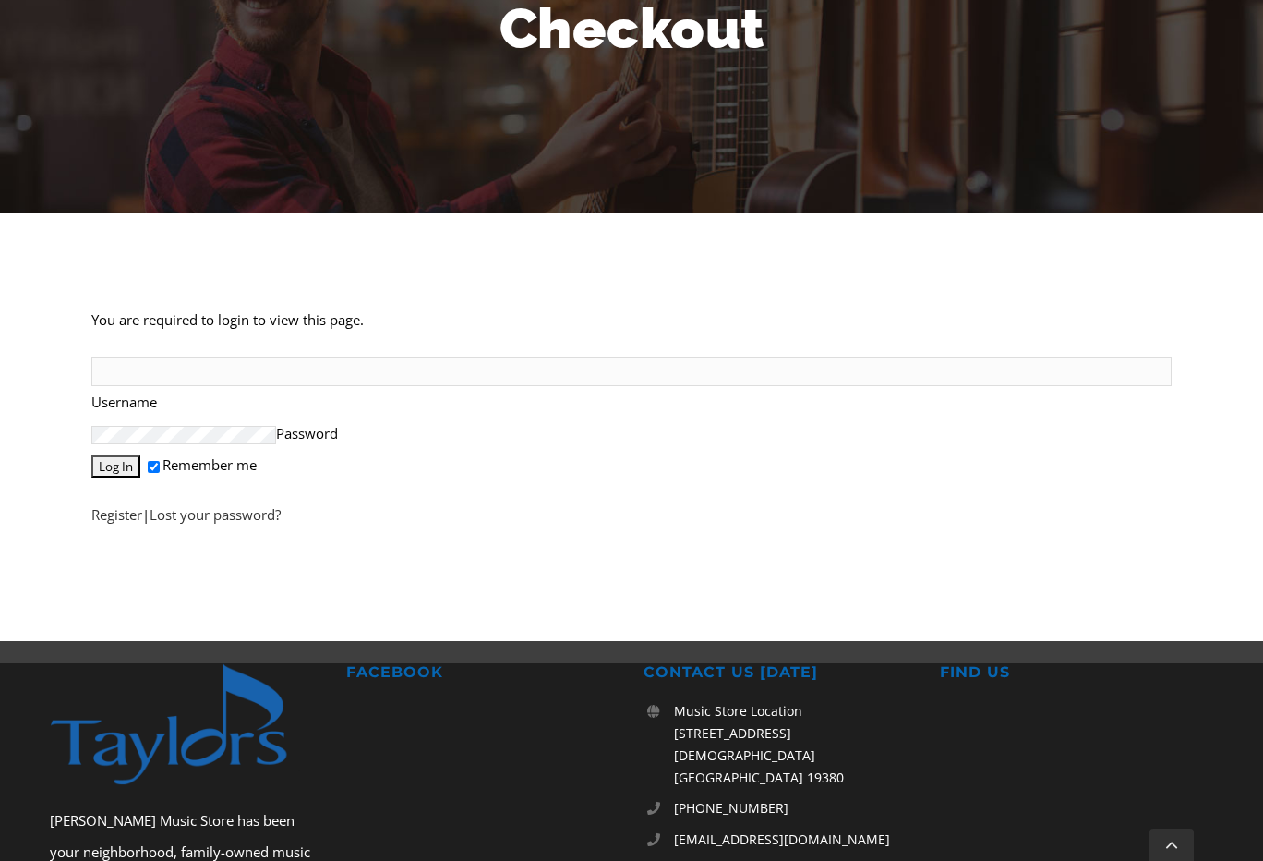
scroll to position [274, 0]
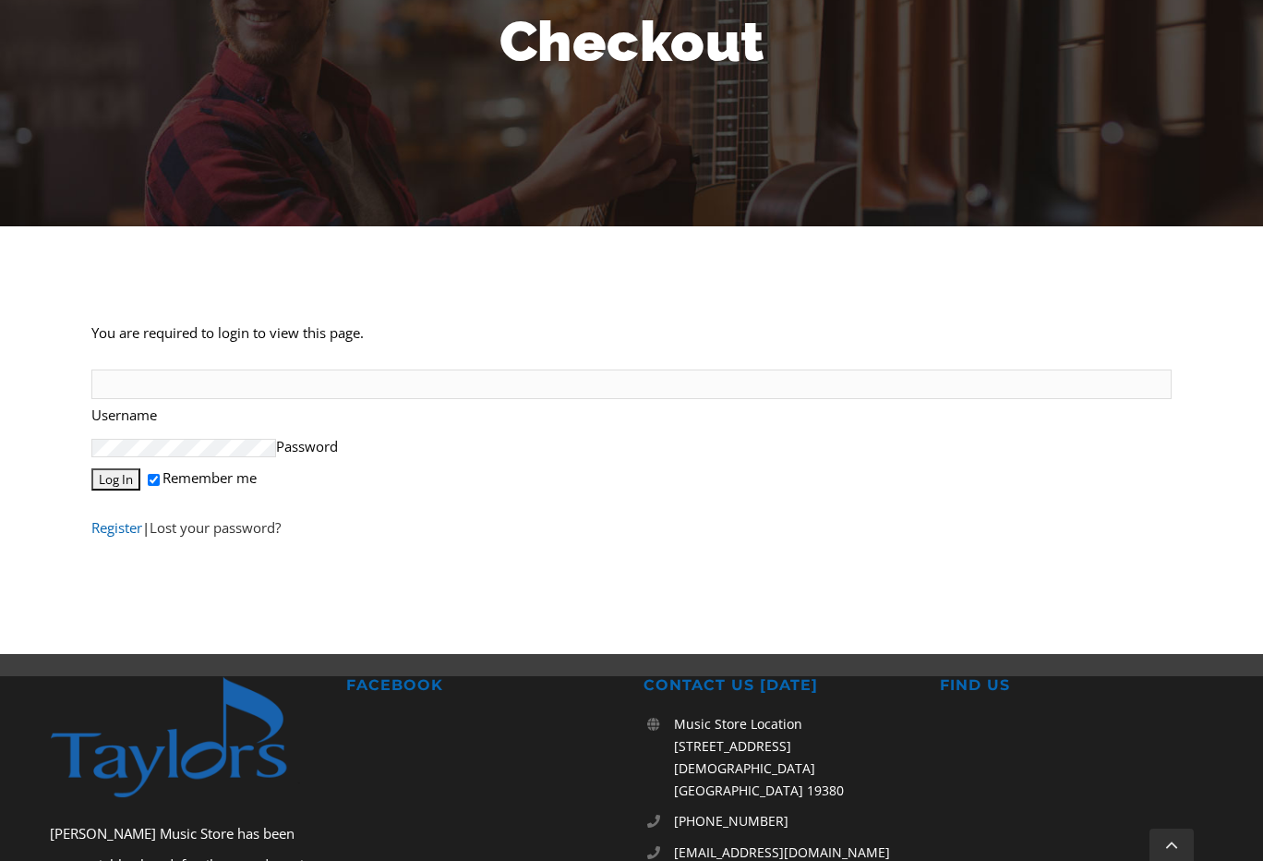
click at [129, 537] on link "Register" at bounding box center [116, 527] width 51 height 18
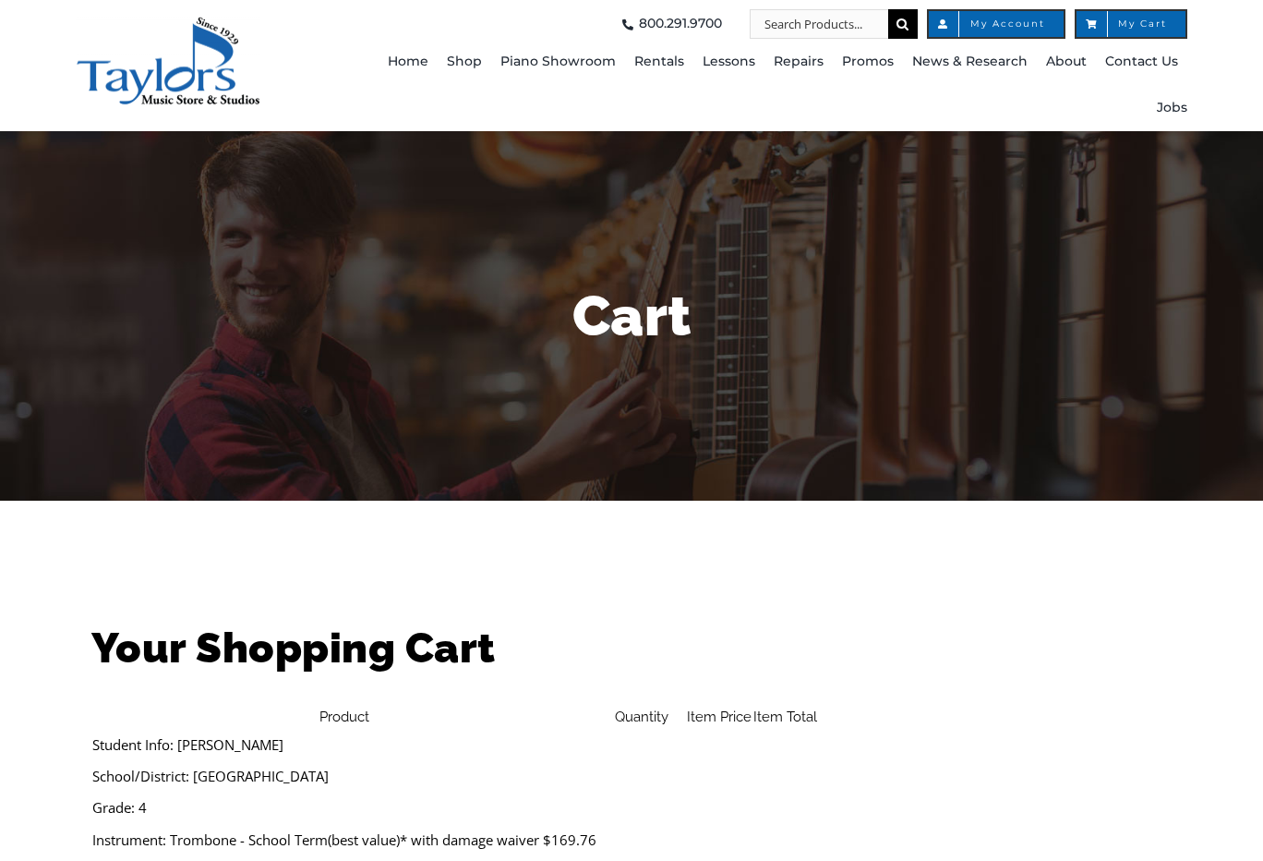
select select "PA"
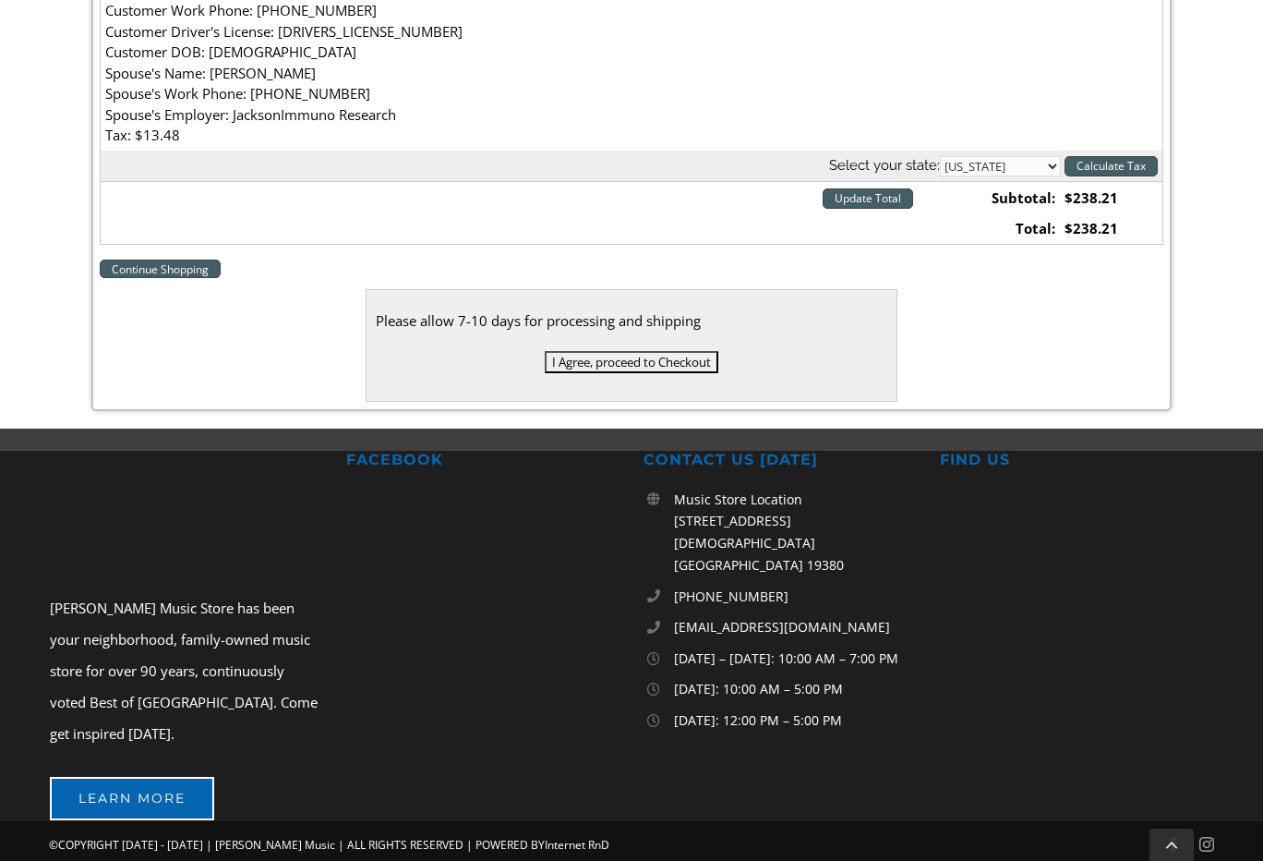
scroll to position [803, 0]
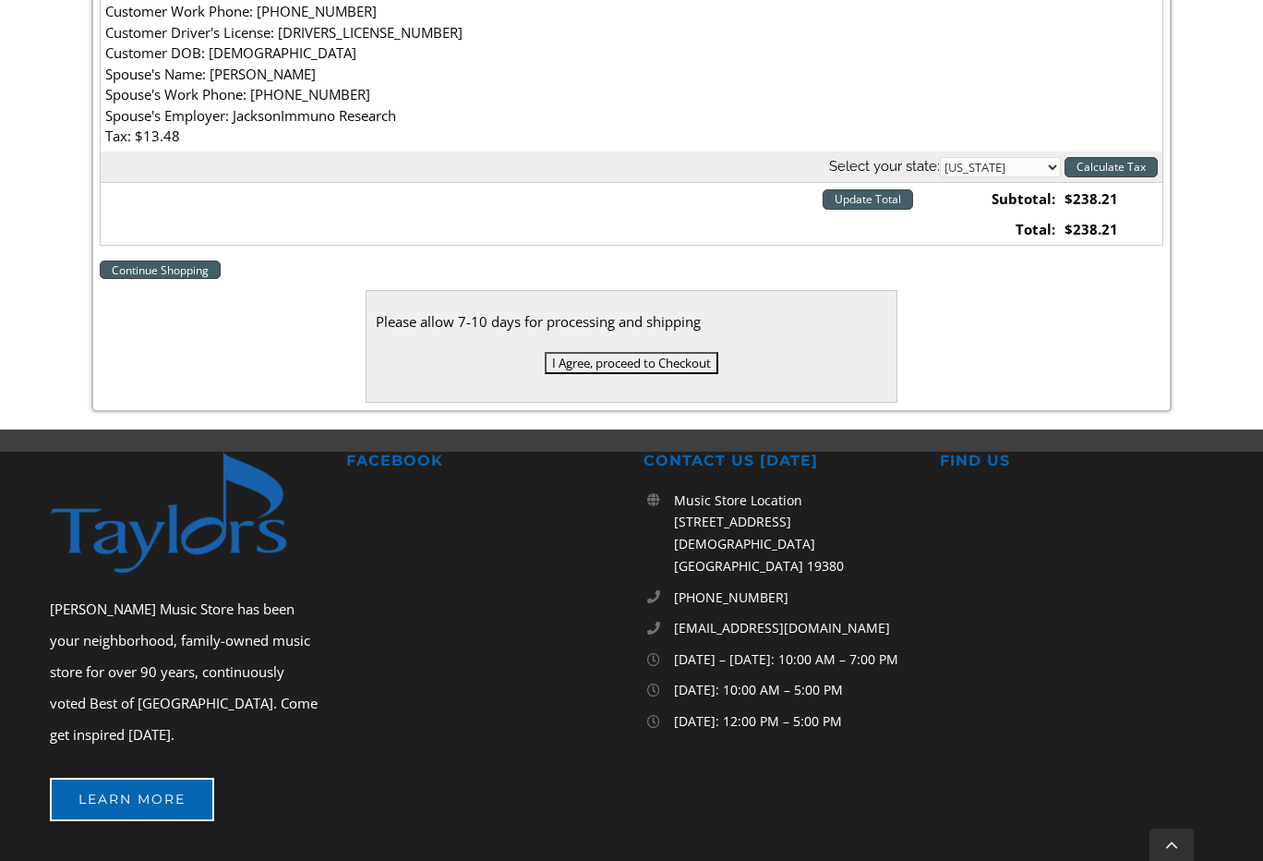
click at [637, 361] on input "I Agree, proceed to Checkout" at bounding box center [632, 363] width 174 height 22
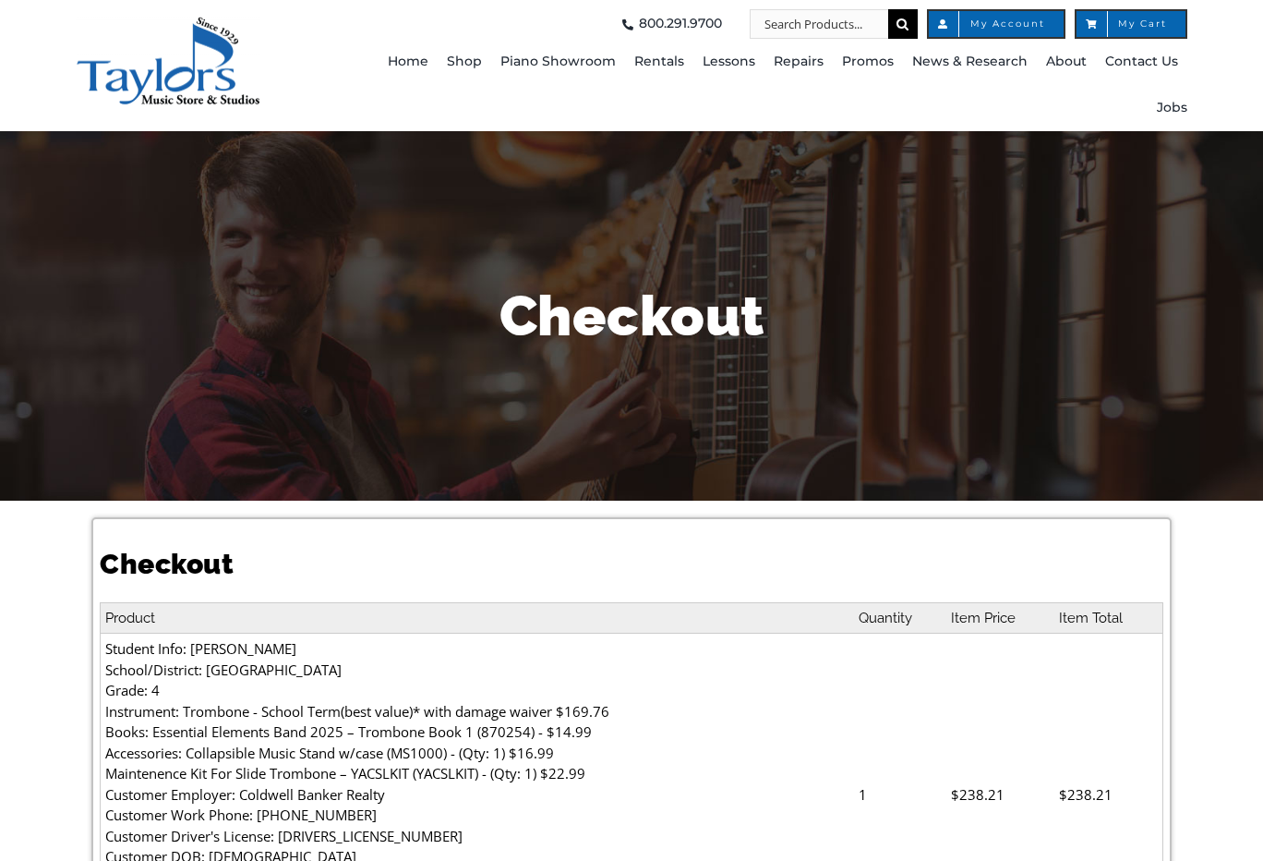
select select
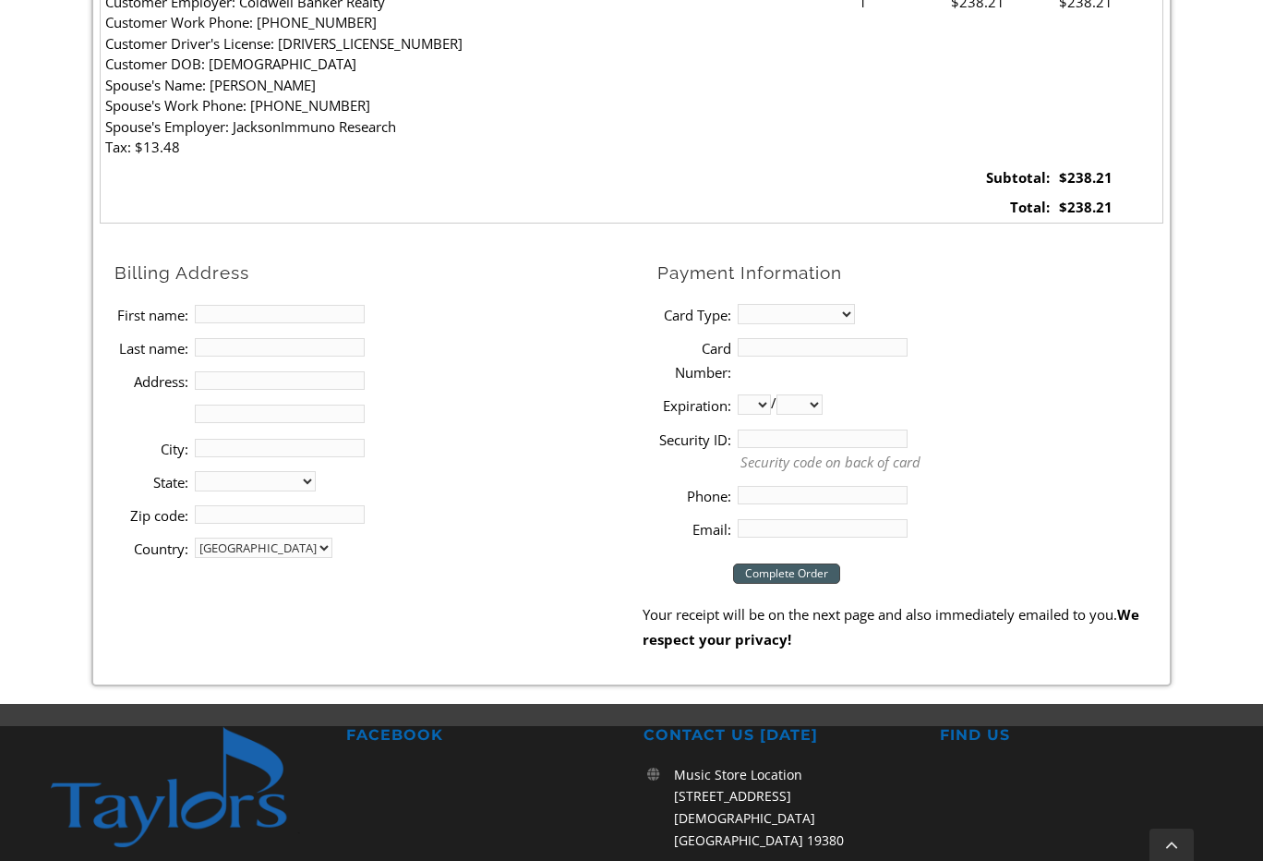
scroll to position [790, 0]
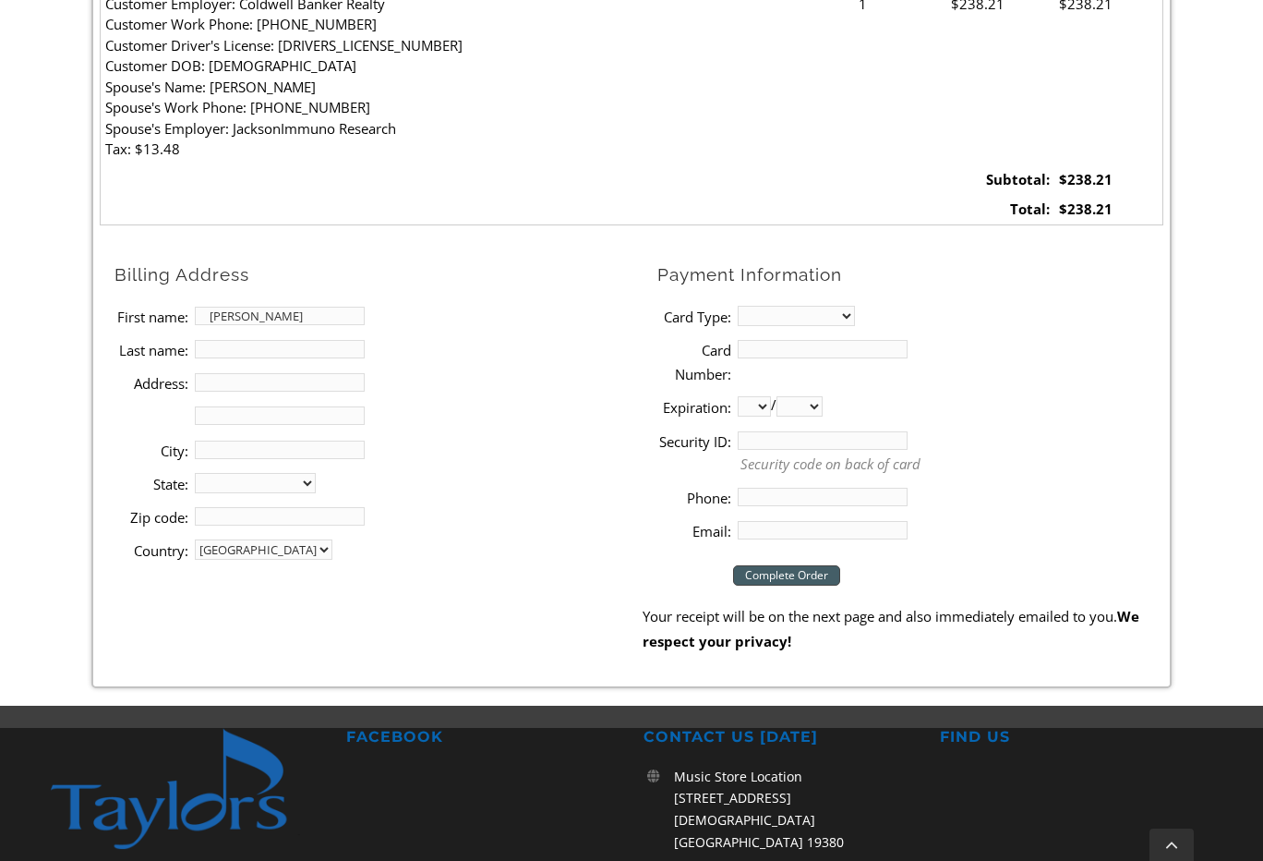
type input "[PERSON_NAME]"
type input "Skay"
type input "357 Redbud Dr"
type input "[GEOGRAPHIC_DATA]"
select select "PA"
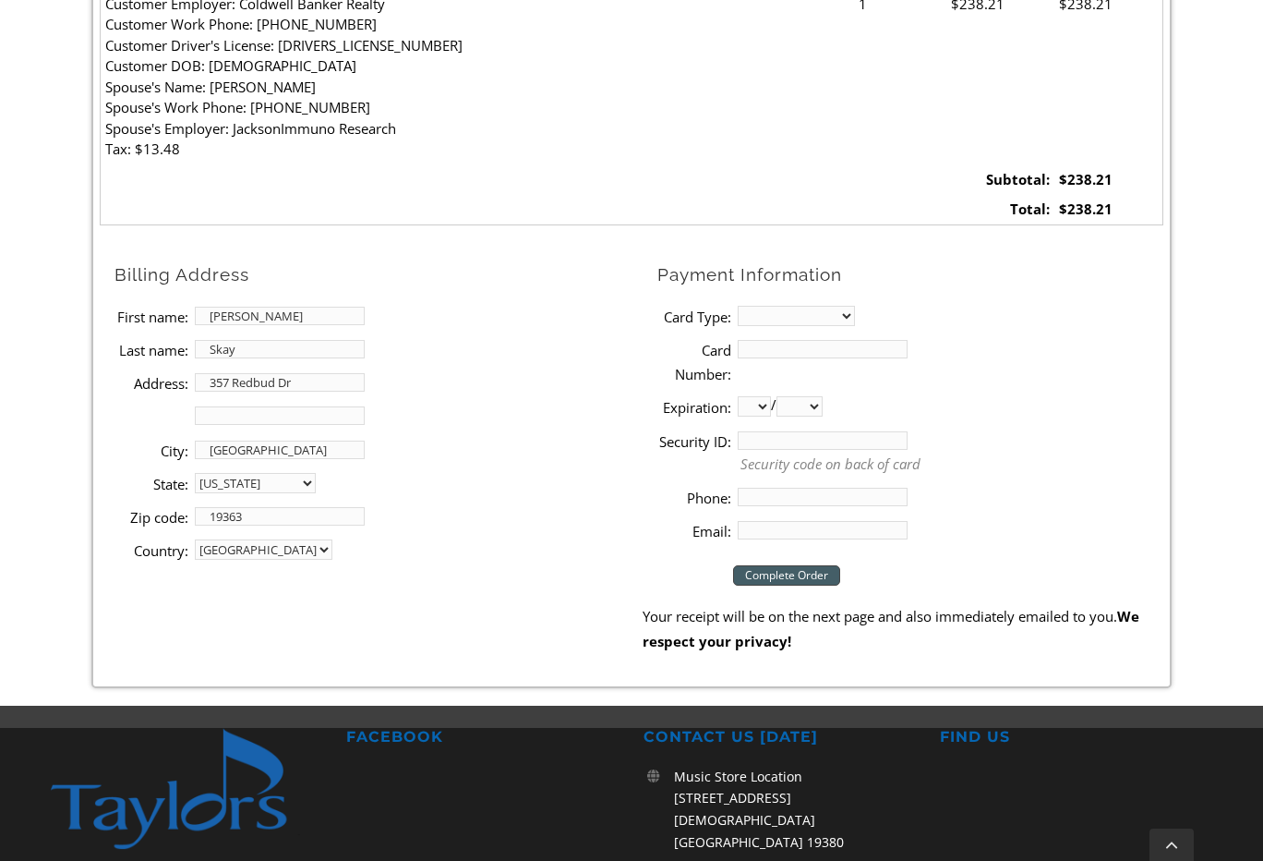
type input "19363"
select select "visa"
click at [811, 344] on input "Card Number:" at bounding box center [823, 349] width 170 height 18
type input "[CREDIT_CARD_NUMBER]"
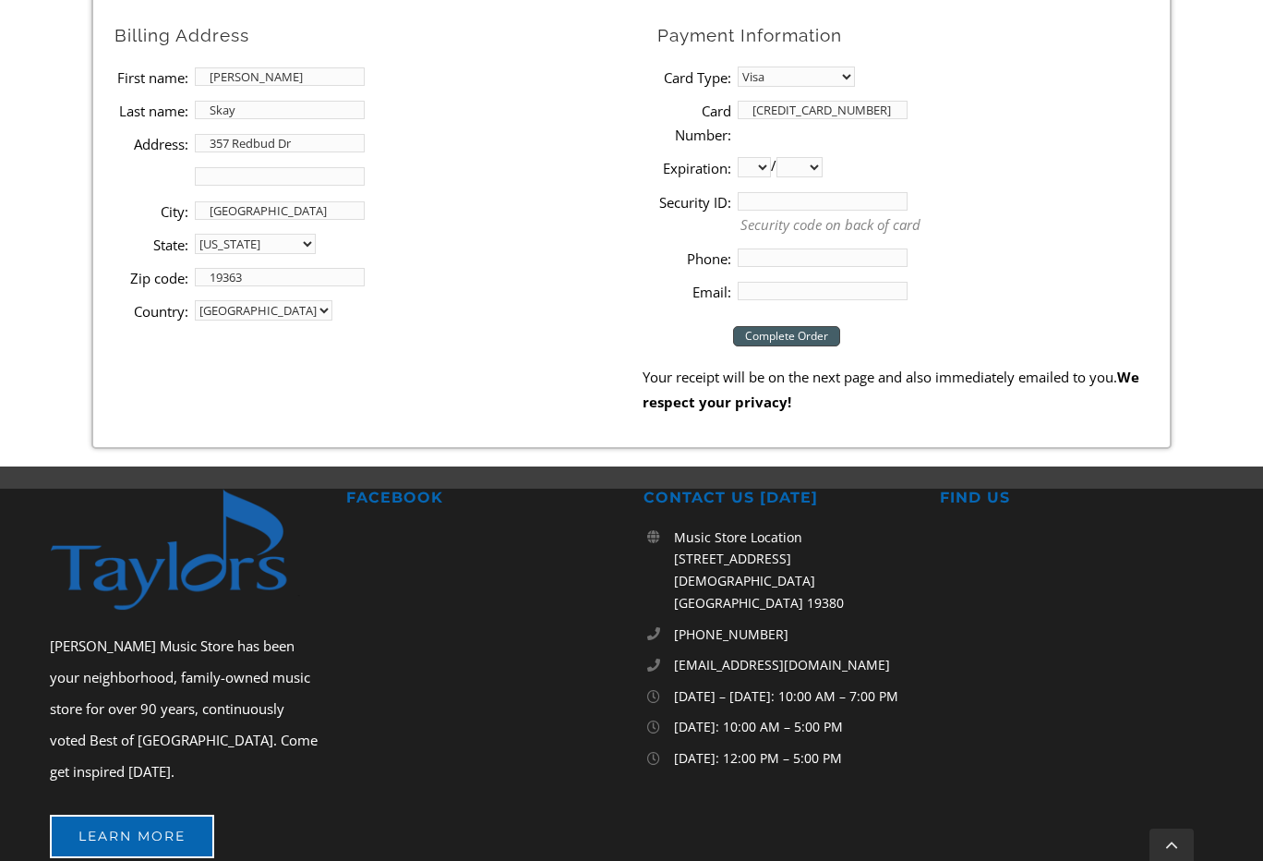
scroll to position [1026, 0]
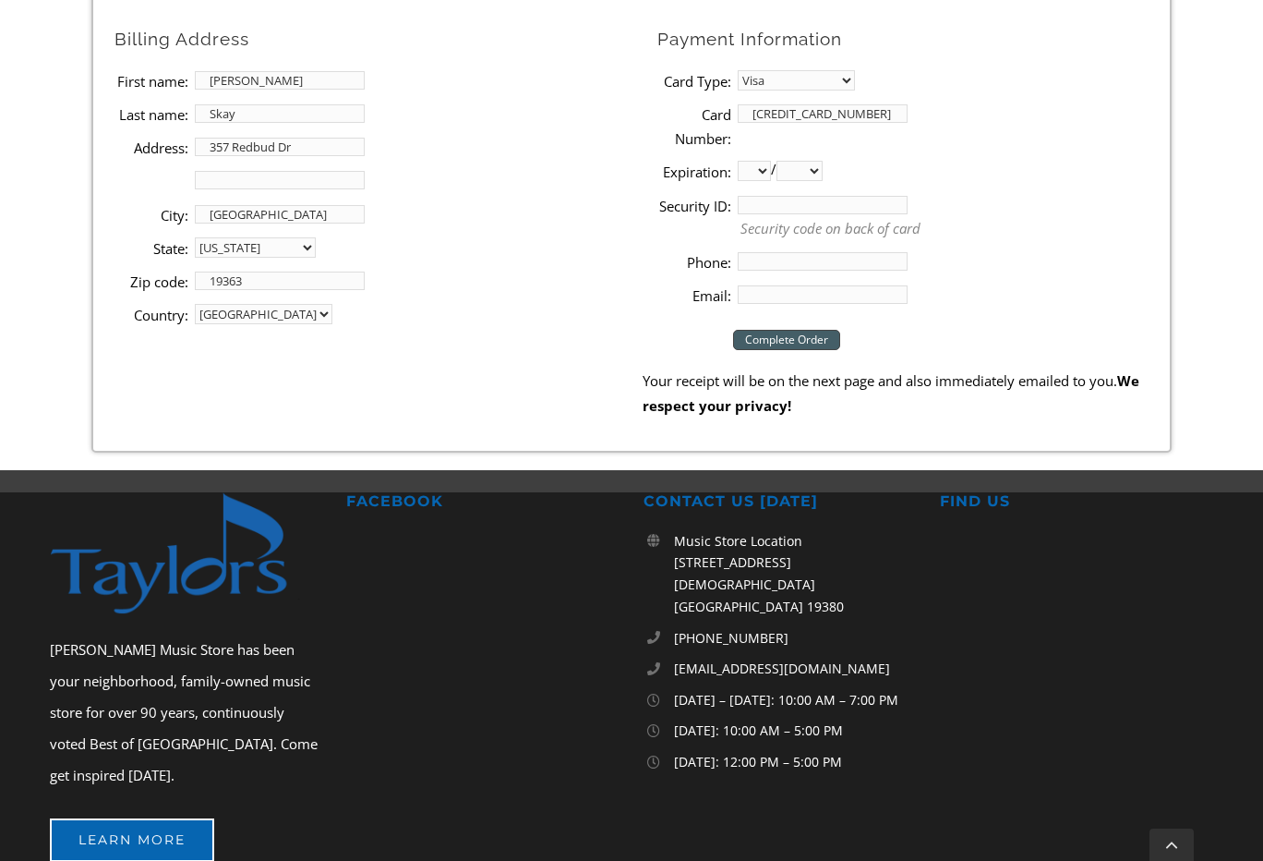
select select "02"
select select "2026"
click at [777, 198] on input "Security ID:" at bounding box center [823, 205] width 170 height 18
type input "725"
type input "6108092198"
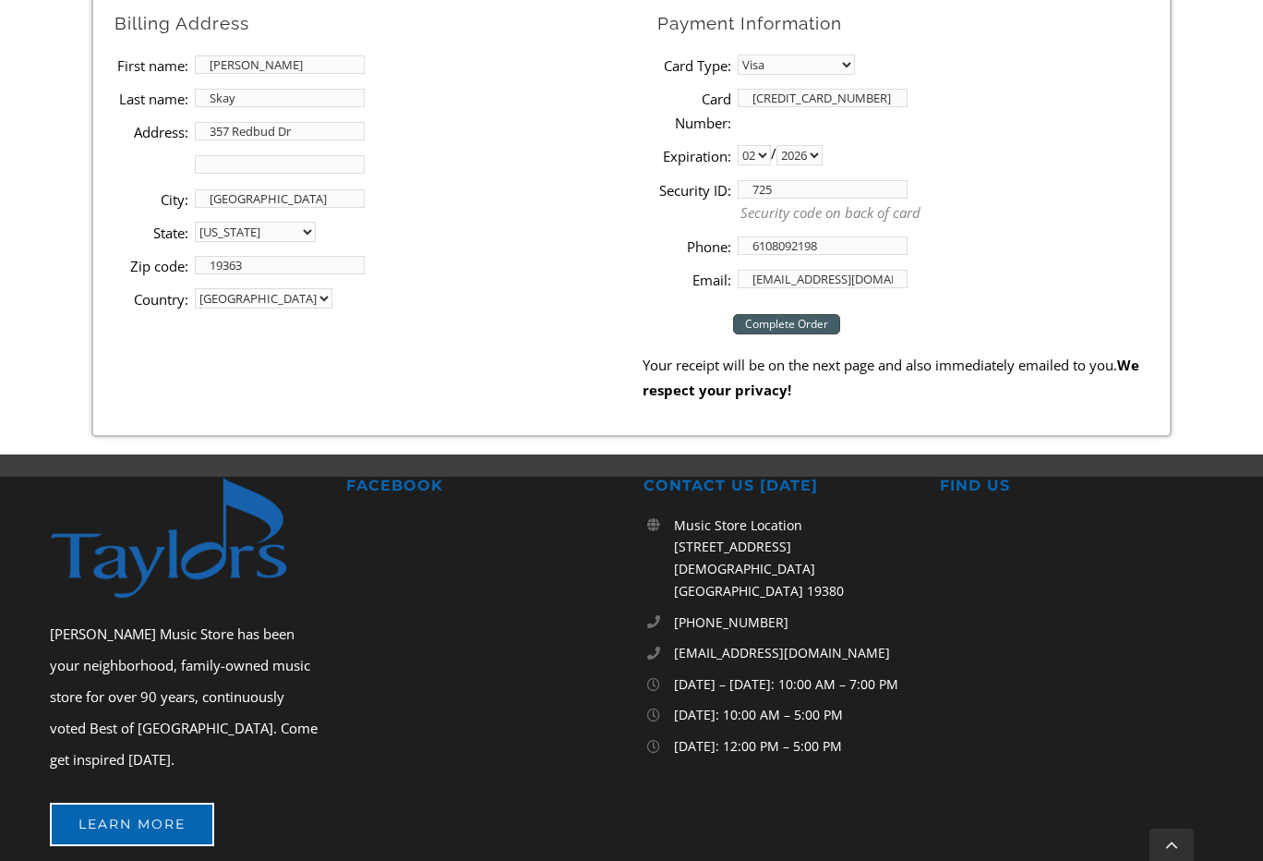
scroll to position [1034, 0]
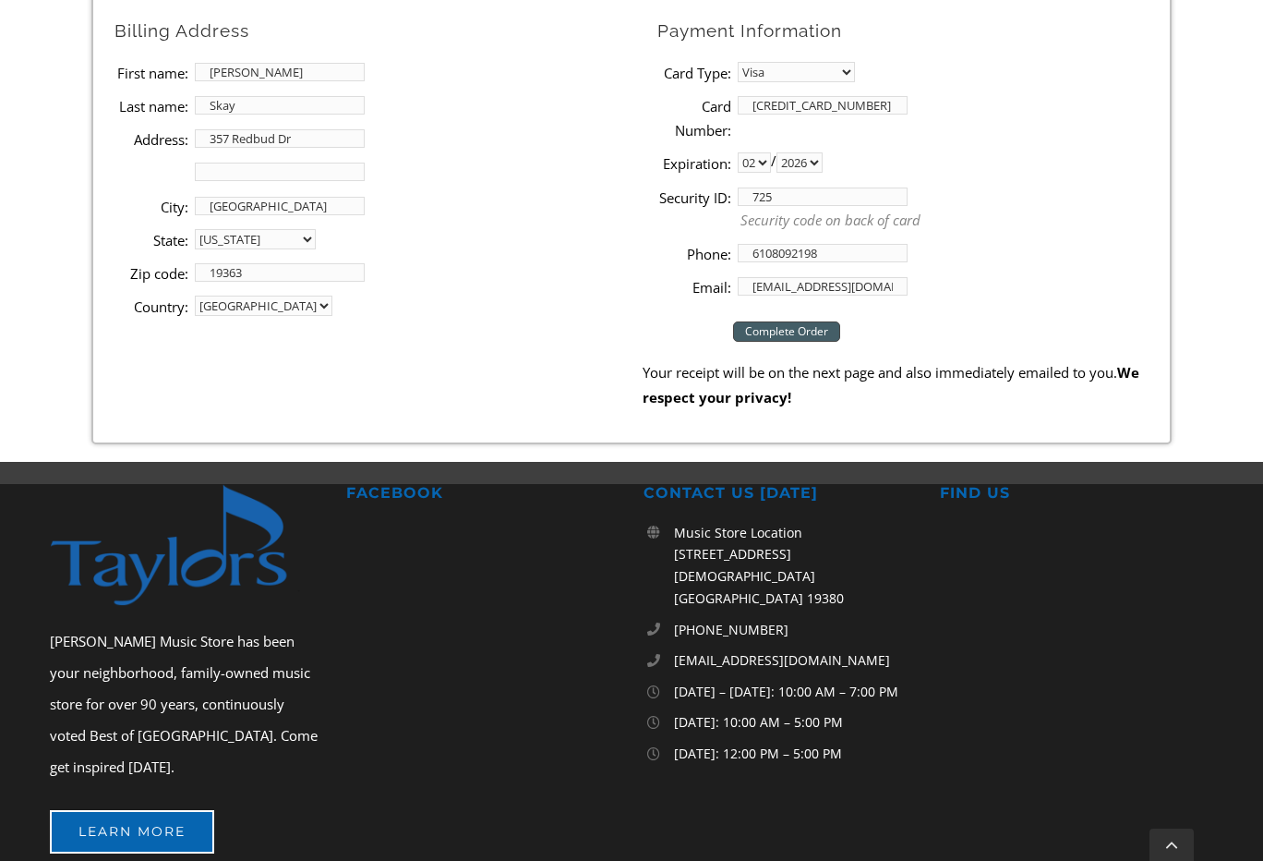
type input "[EMAIL_ADDRESS][DOMAIN_NAME]"
click at [778, 325] on input "Complete Order" at bounding box center [786, 331] width 107 height 20
